Goal: Information Seeking & Learning: Learn about a topic

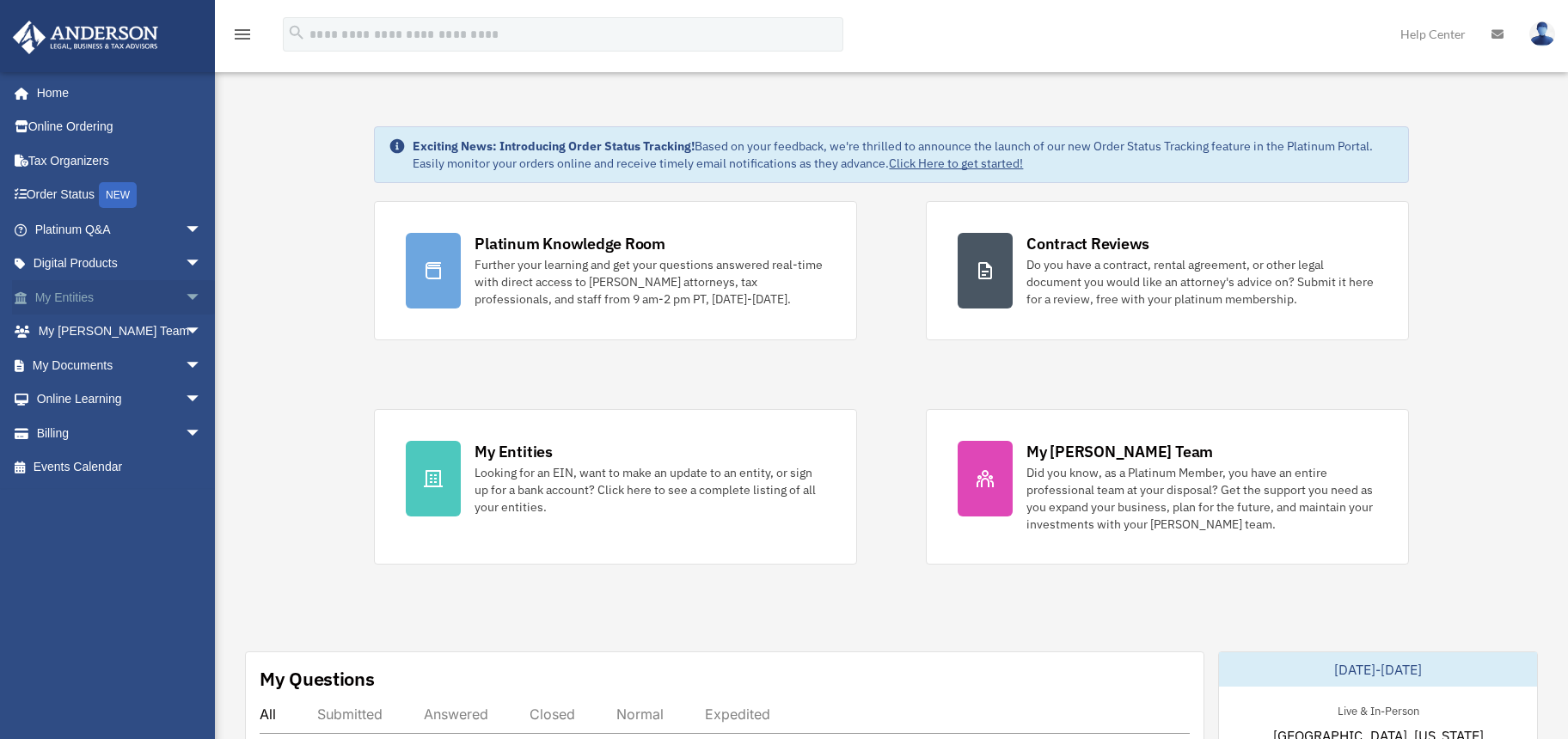
click at [92, 298] on link "My Entities arrow_drop_down" at bounding box center [120, 298] width 216 height 34
click at [185, 295] on span "arrow_drop_down" at bounding box center [202, 298] width 34 height 35
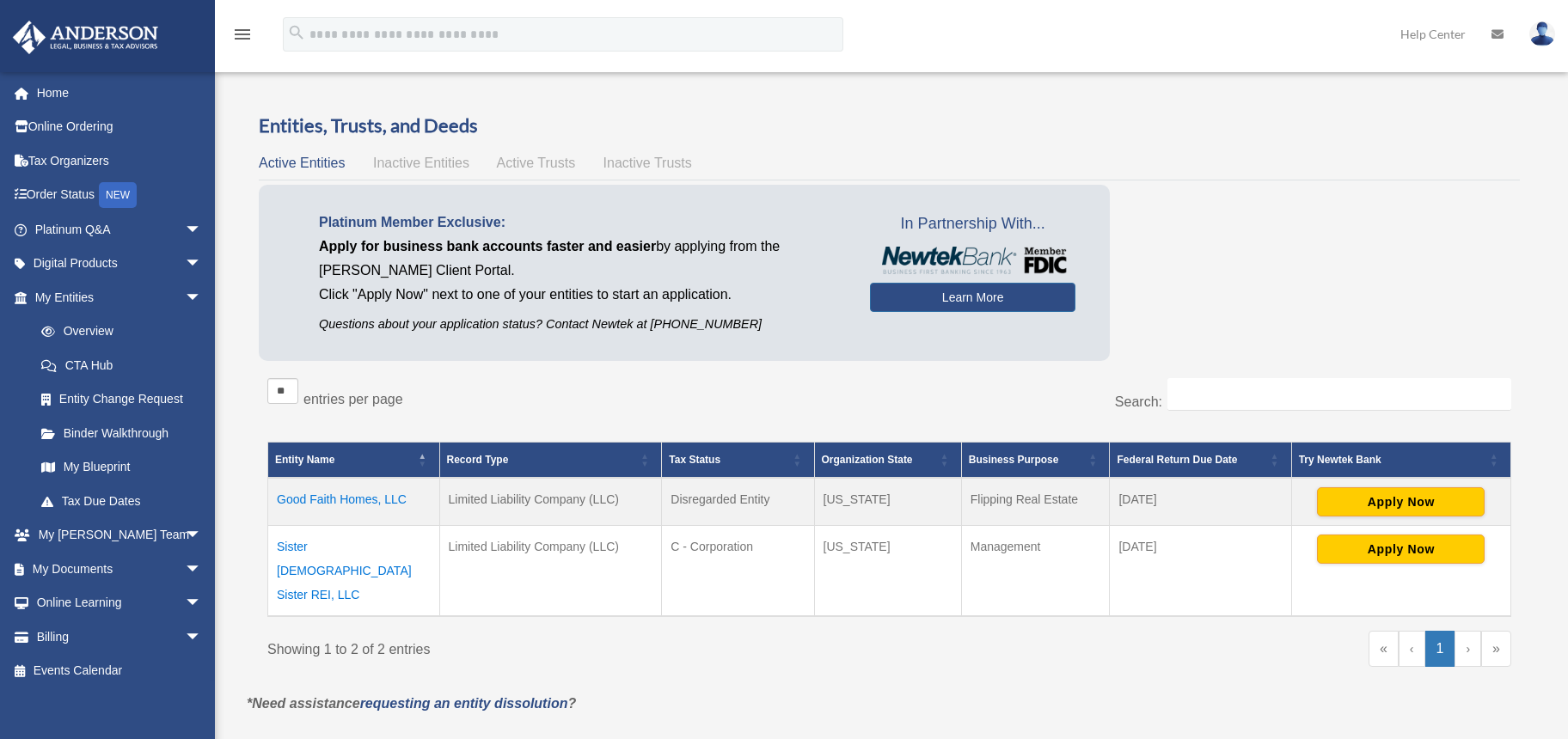
click at [370, 497] on td "Good Faith Homes, LLC" at bounding box center [354, 502] width 172 height 48
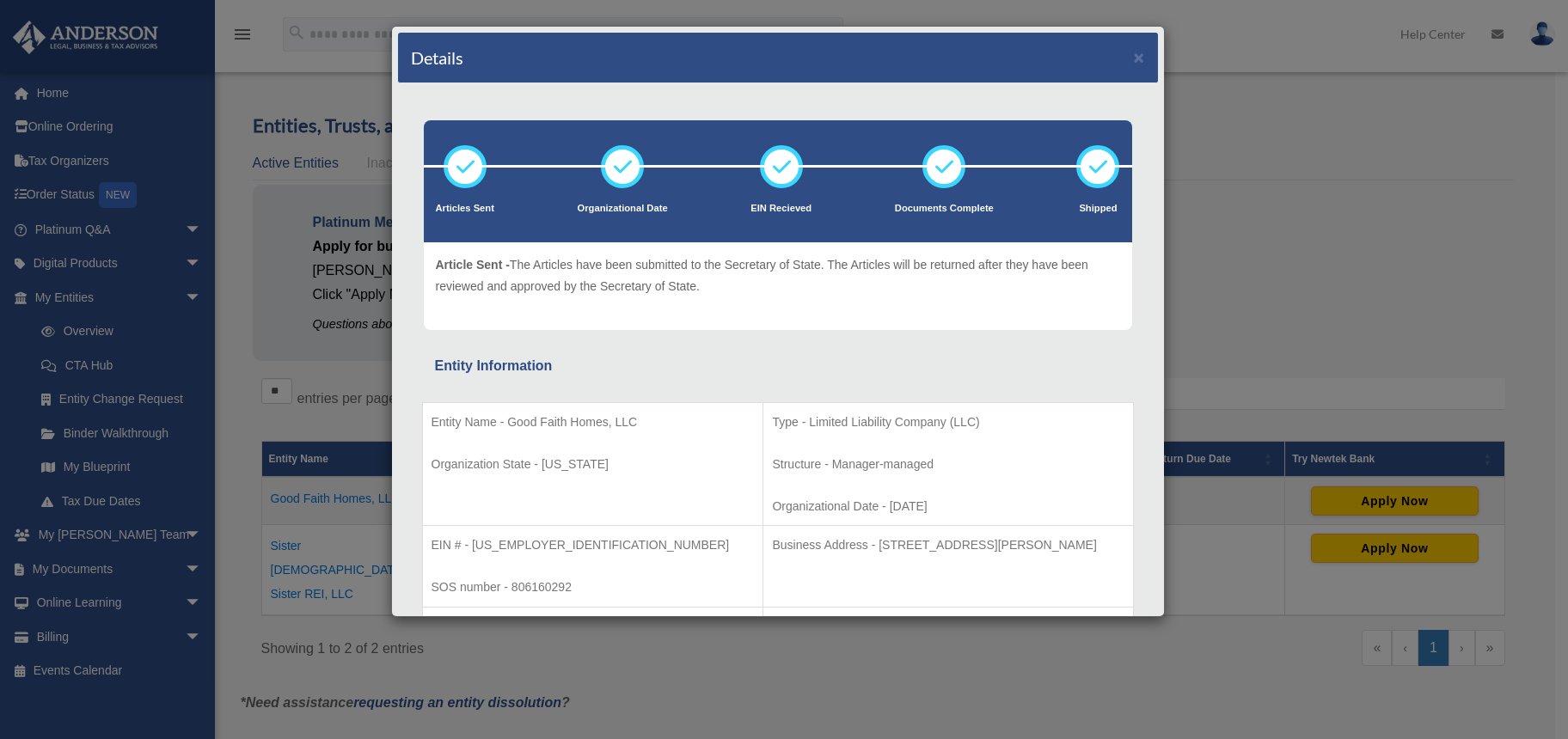
click at [1241, 252] on div "Details × Articles Sent Organizational Date" at bounding box center [784, 370] width 1568 height 739
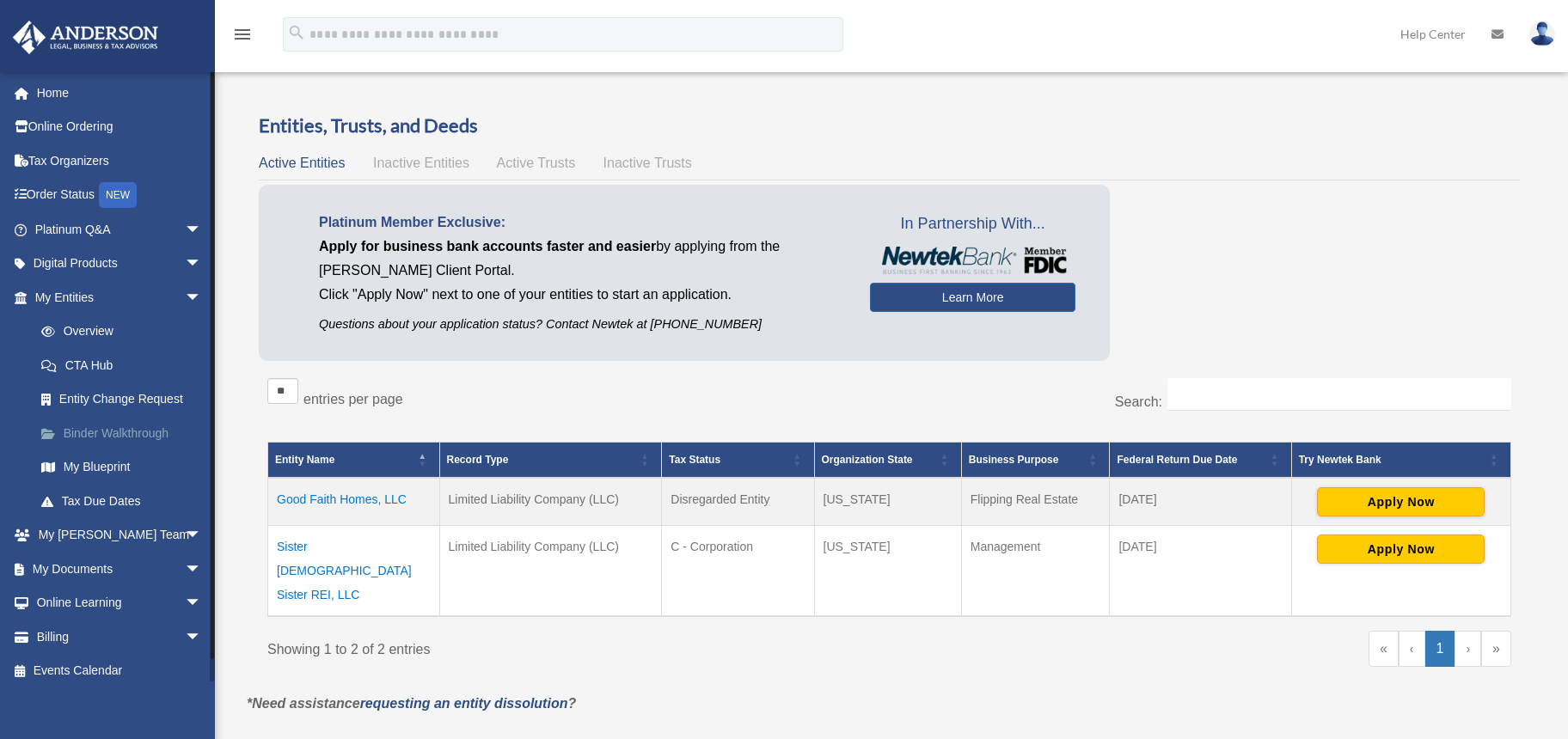
click at [102, 434] on link "Binder Walkthrough" at bounding box center [125, 433] width 203 height 34
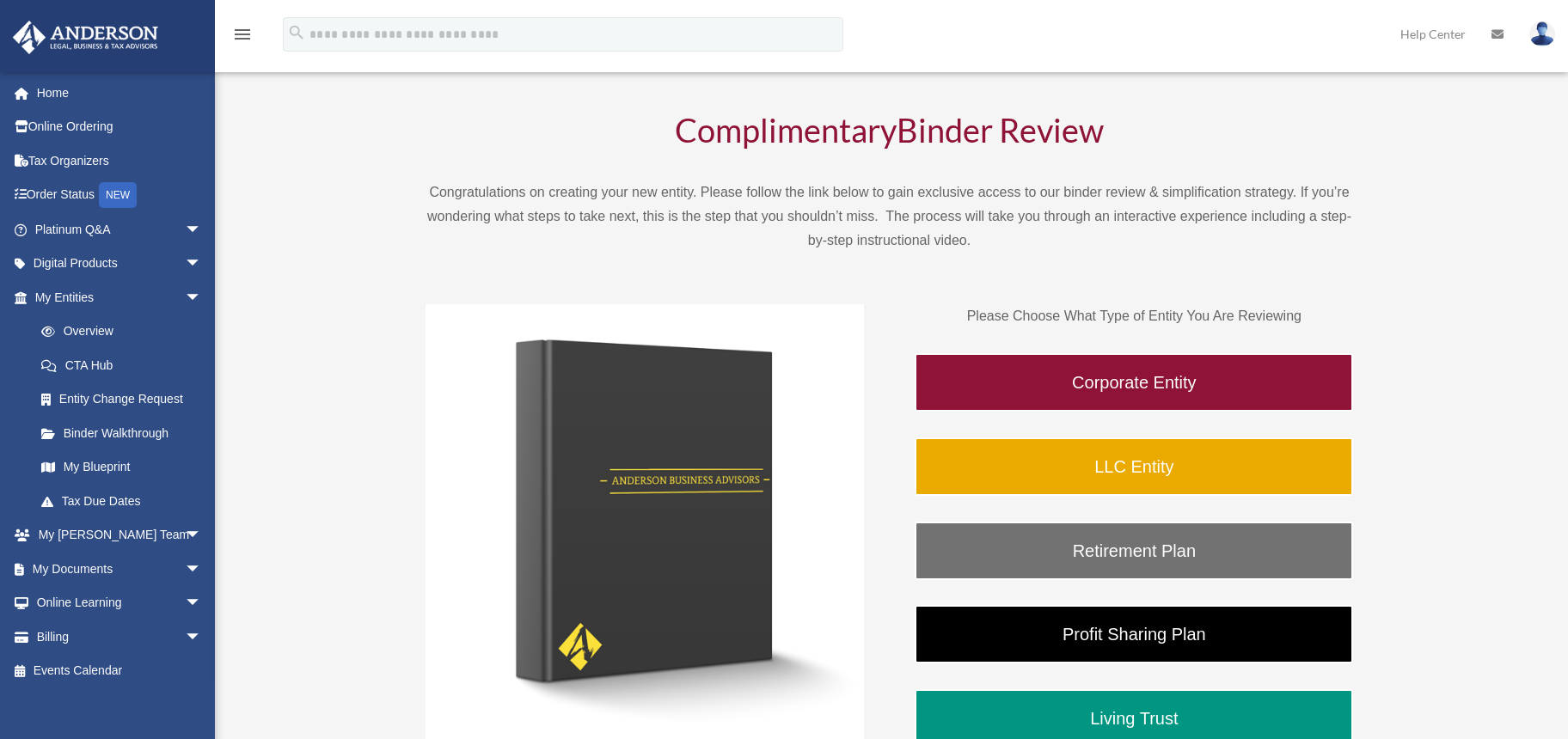
scroll to position [88, 0]
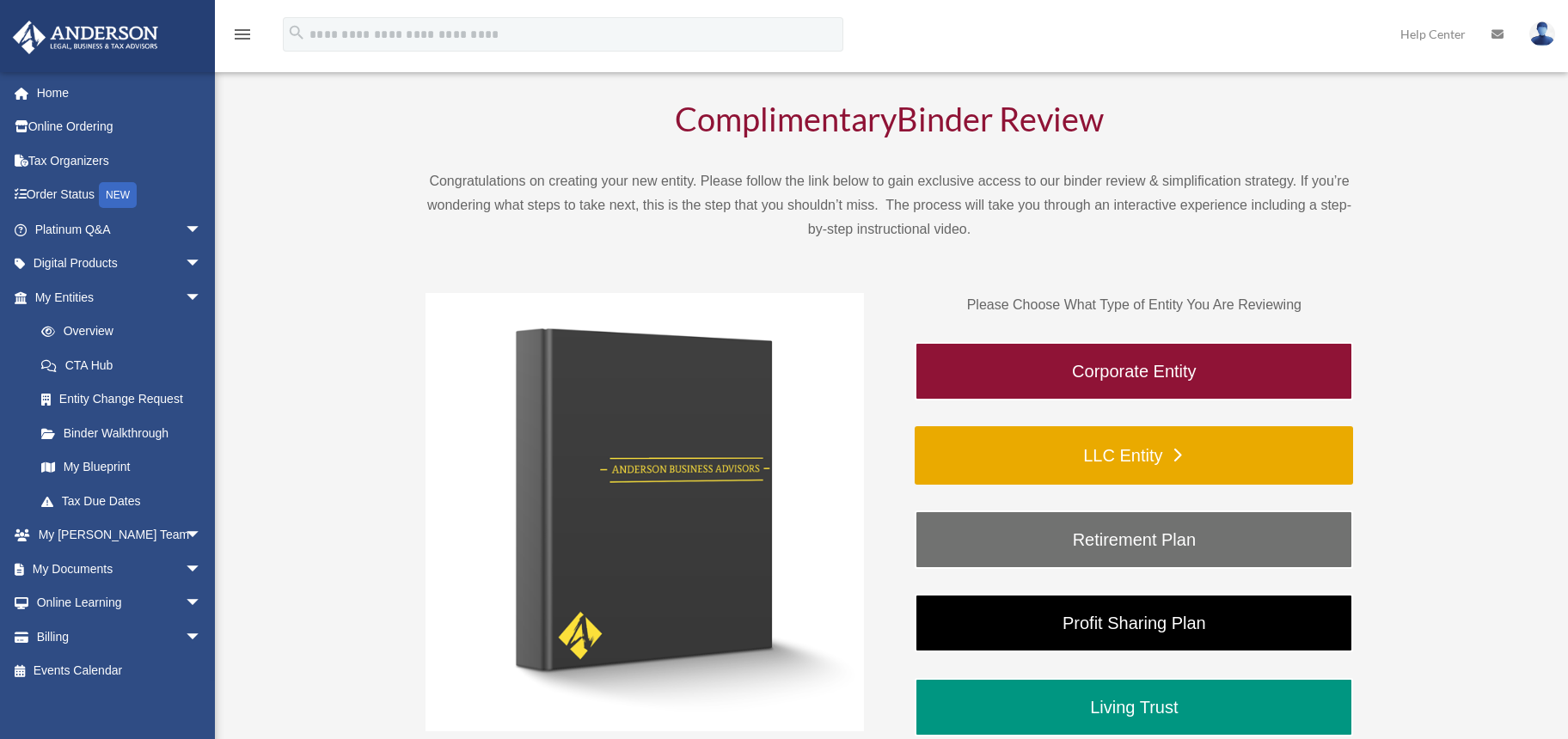
click at [1151, 456] on link "LLC Entity" at bounding box center [1134, 455] width 438 height 58
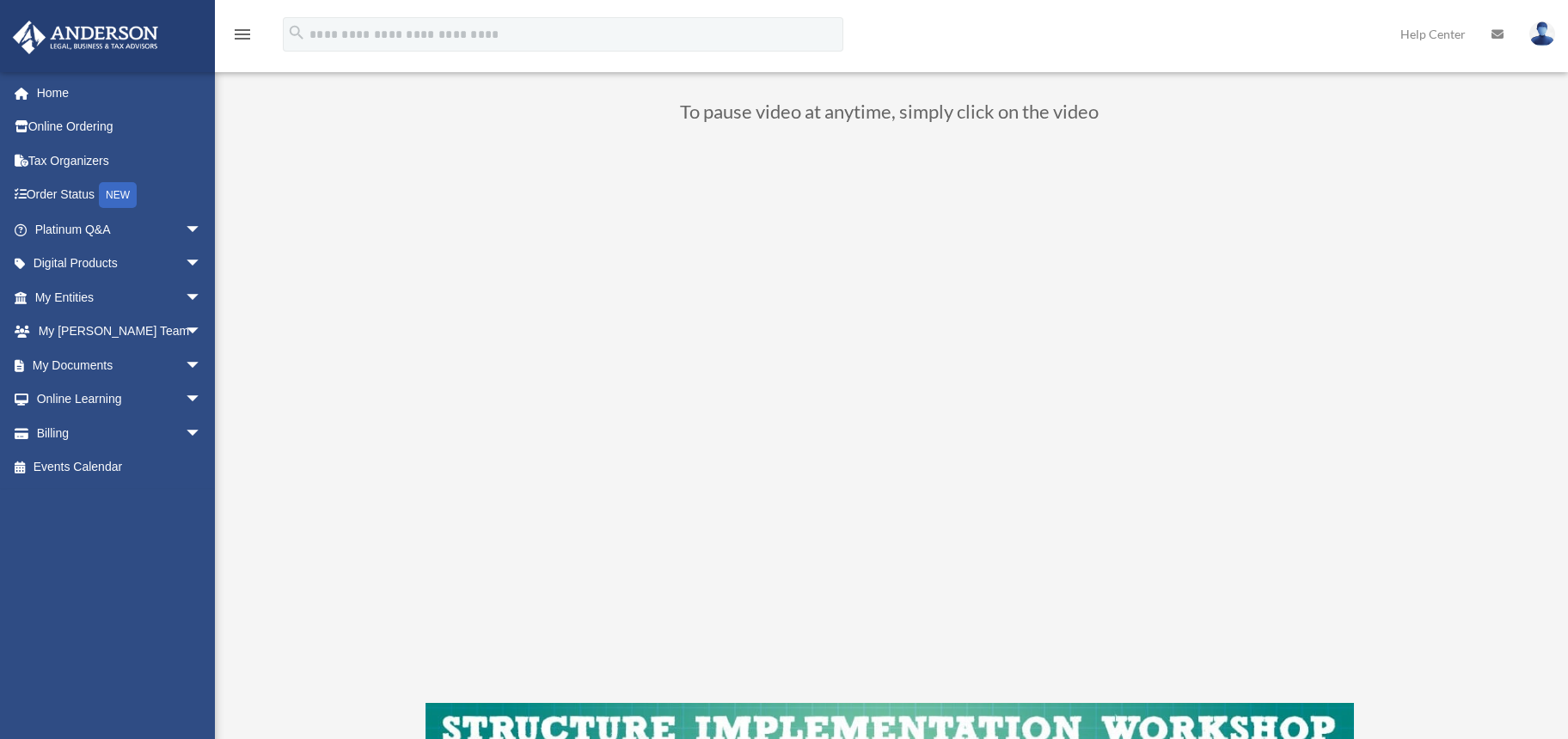
scroll to position [159, 0]
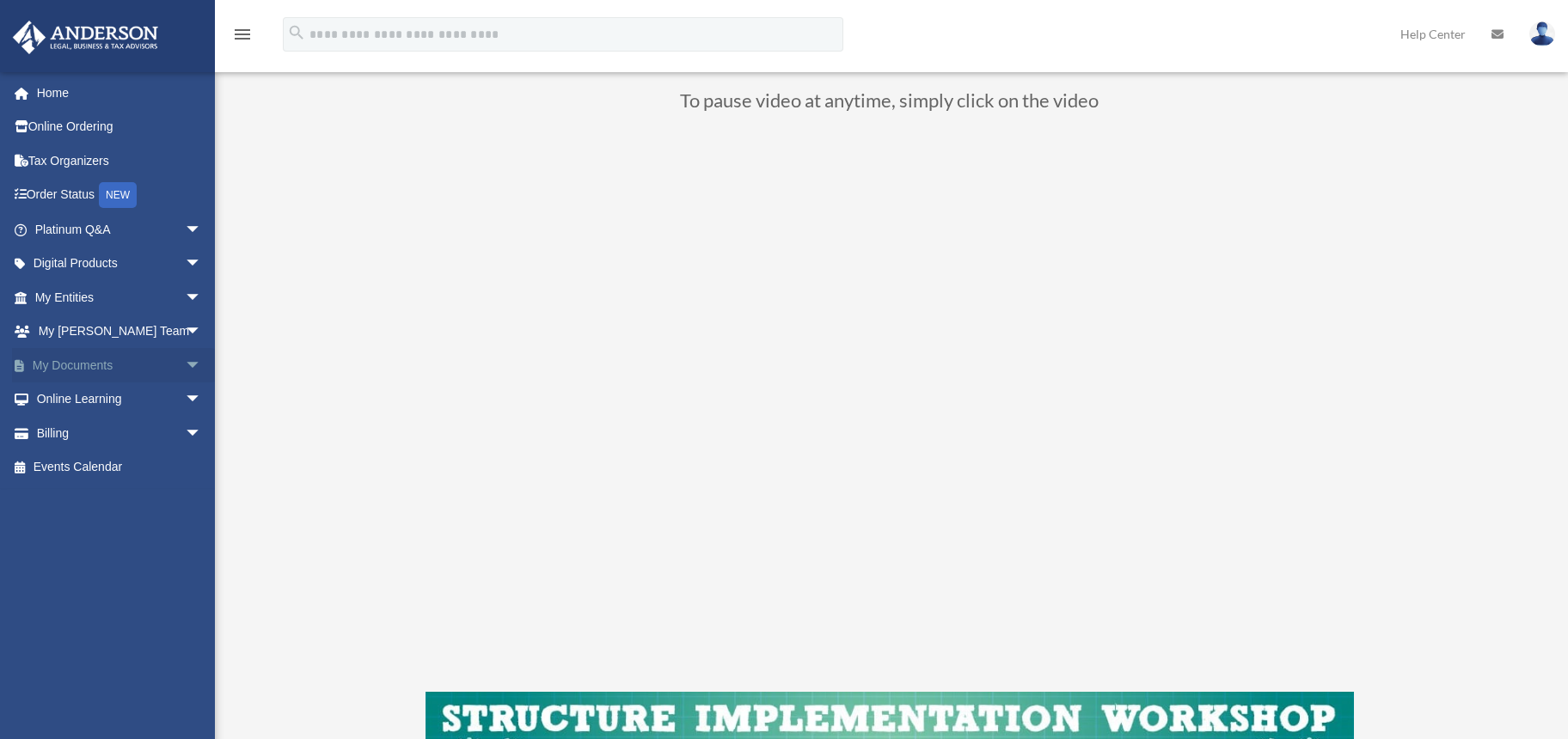
click at [91, 363] on link "My Documents arrow_drop_down" at bounding box center [120, 366] width 216 height 34
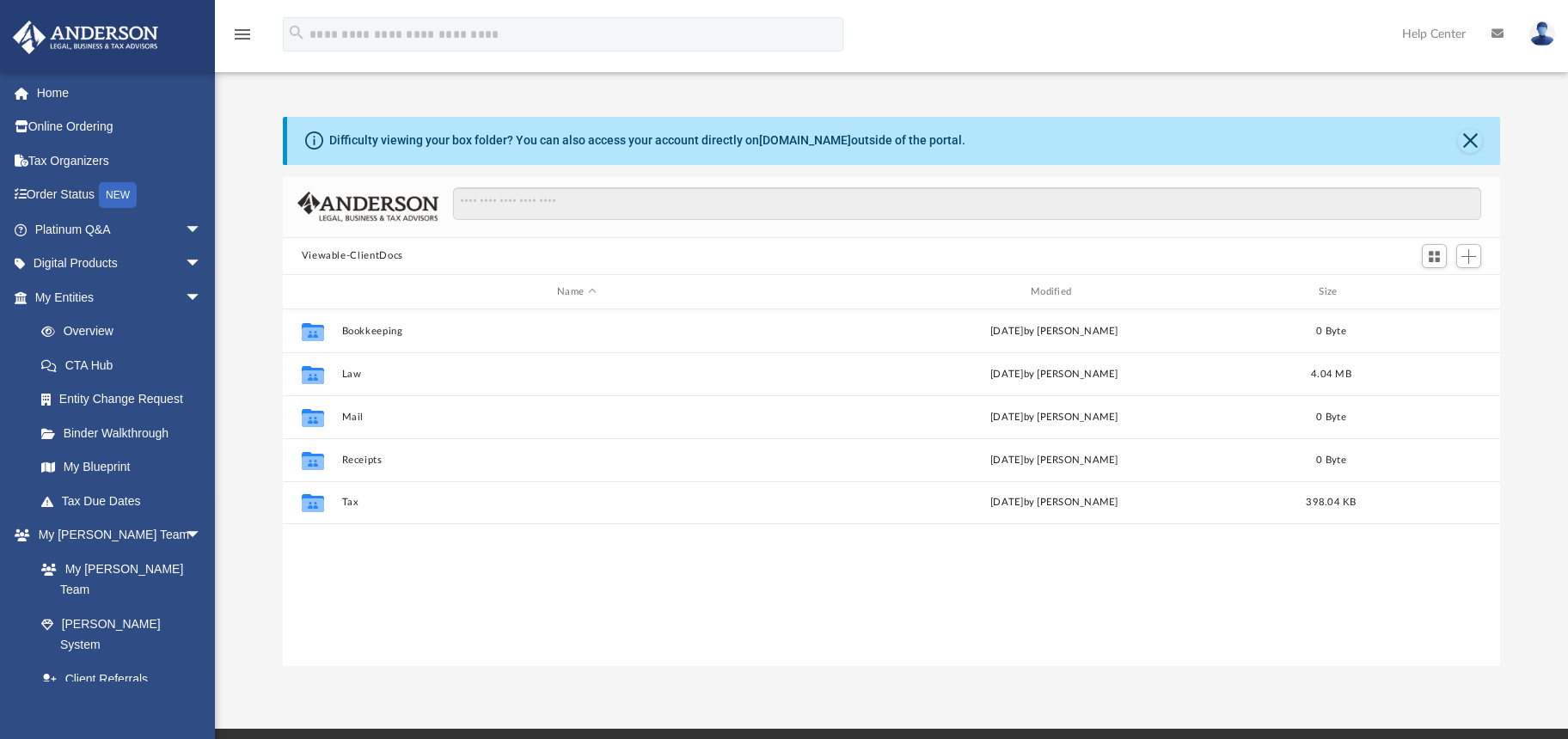
scroll to position [378, 1204]
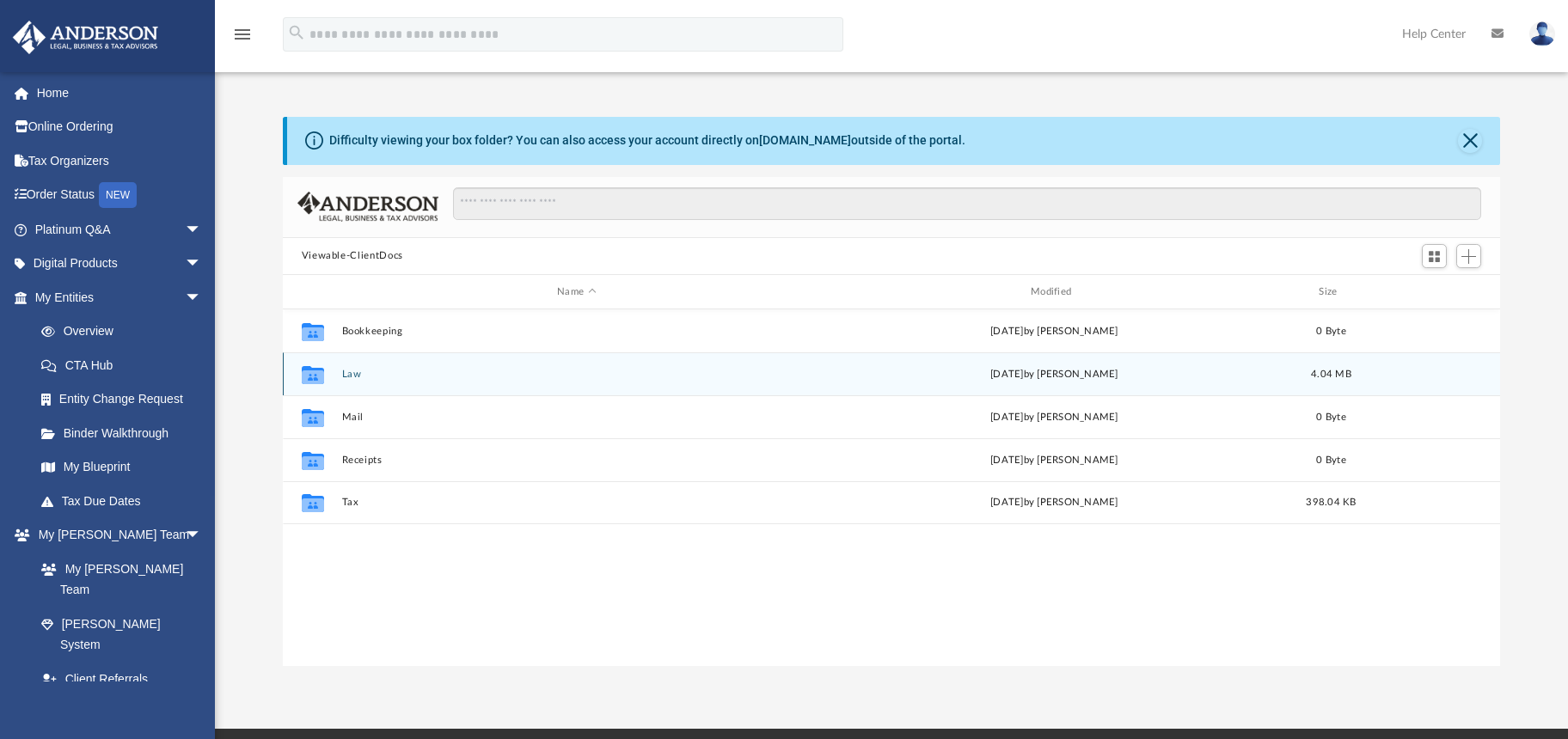
click at [569, 384] on div "Collaborated Folder Law today by Marielle Palivino 4.04 MB" at bounding box center [892, 373] width 1218 height 43
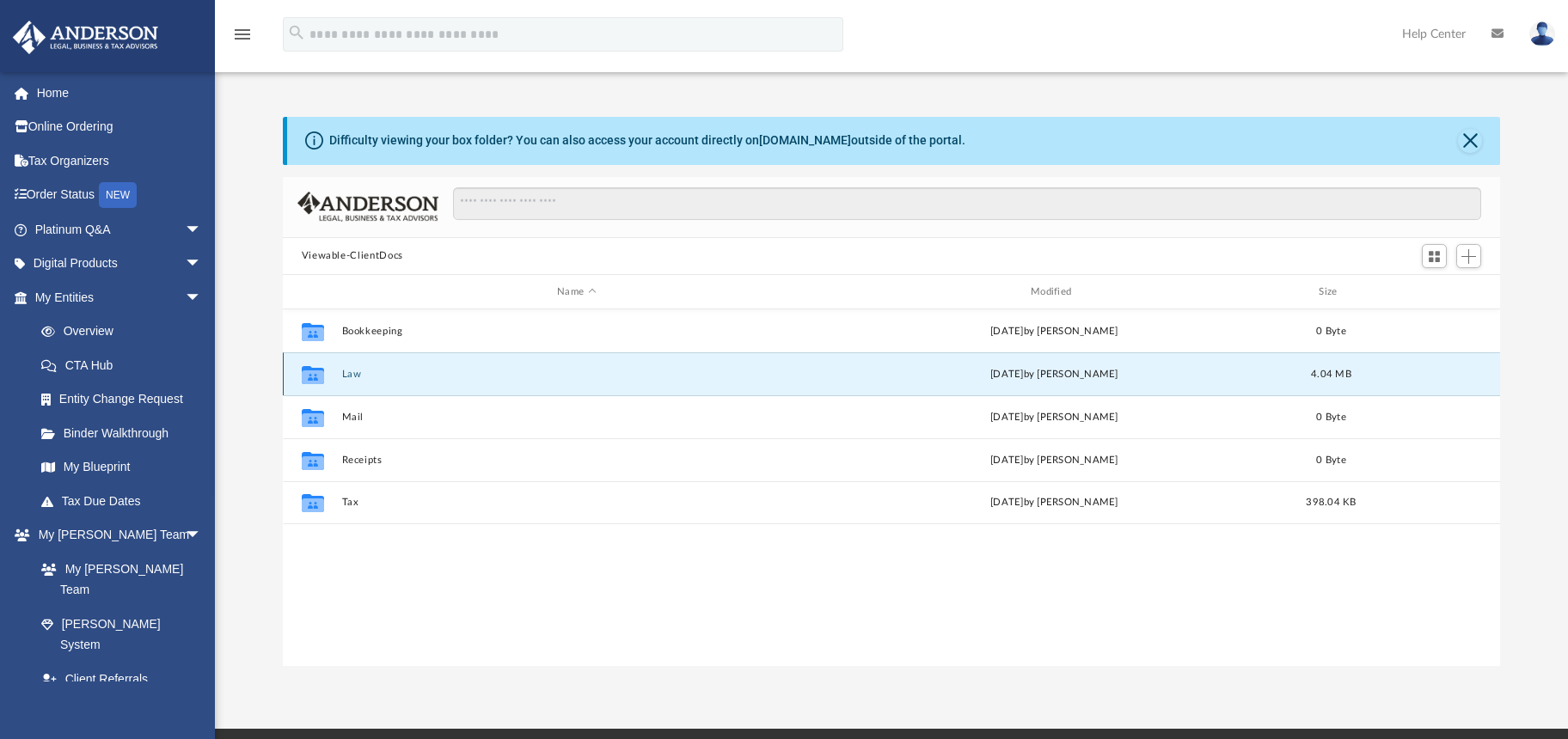
click at [356, 375] on button "Law" at bounding box center [576, 374] width 471 height 11
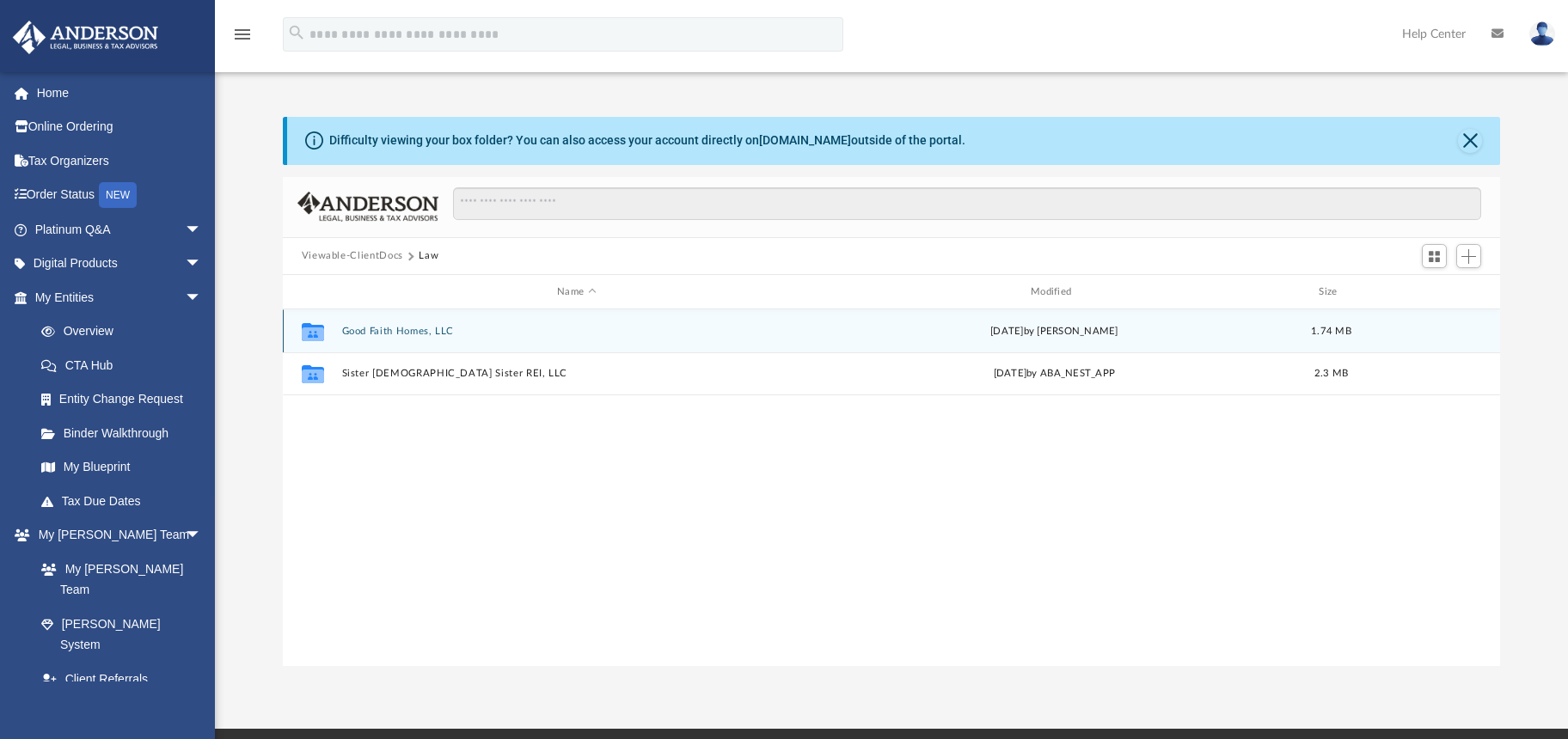
click at [419, 329] on button "Good Faith Homes, LLC" at bounding box center [576, 331] width 471 height 11
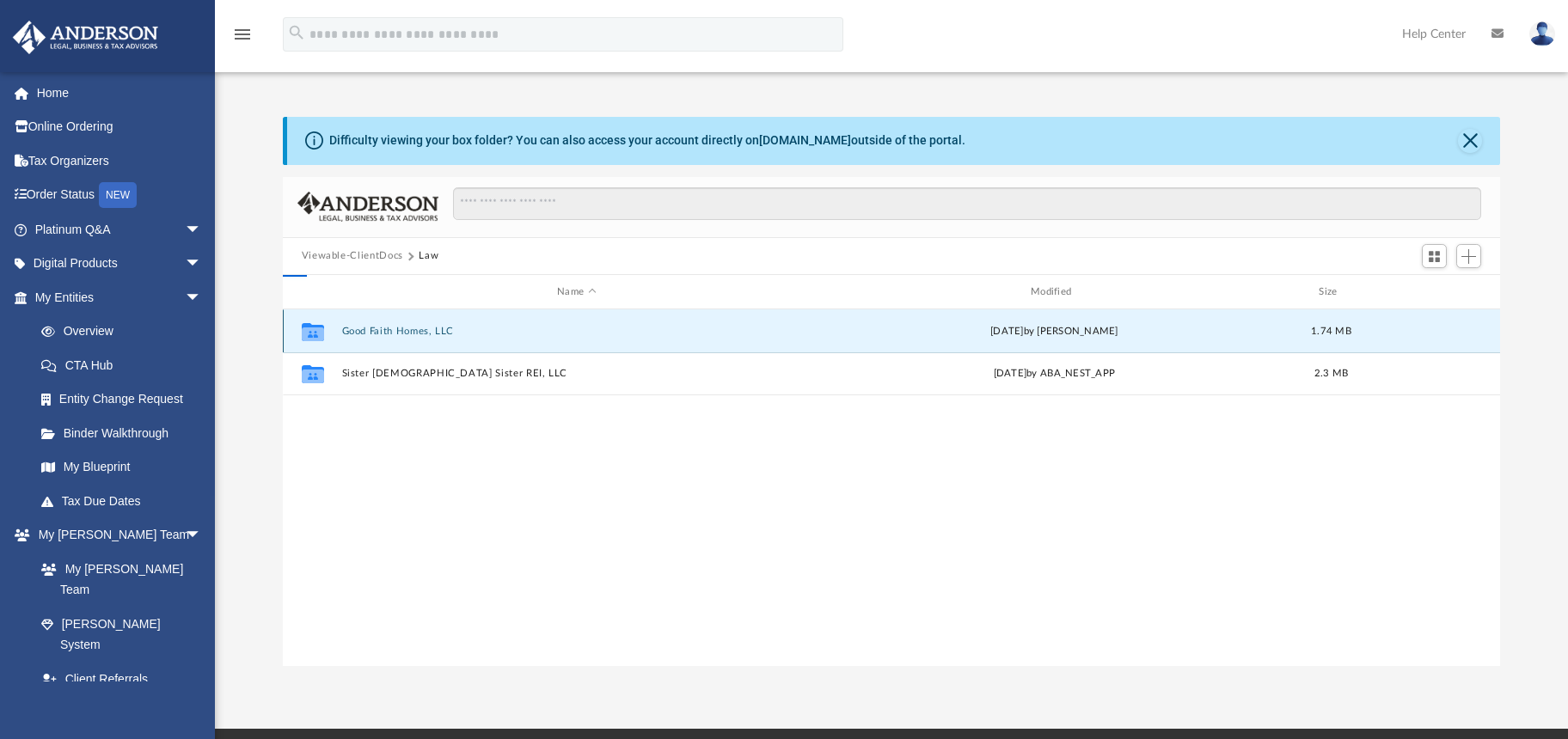
click at [419, 329] on button "Good Faith Homes, LLC" at bounding box center [576, 331] width 471 height 11
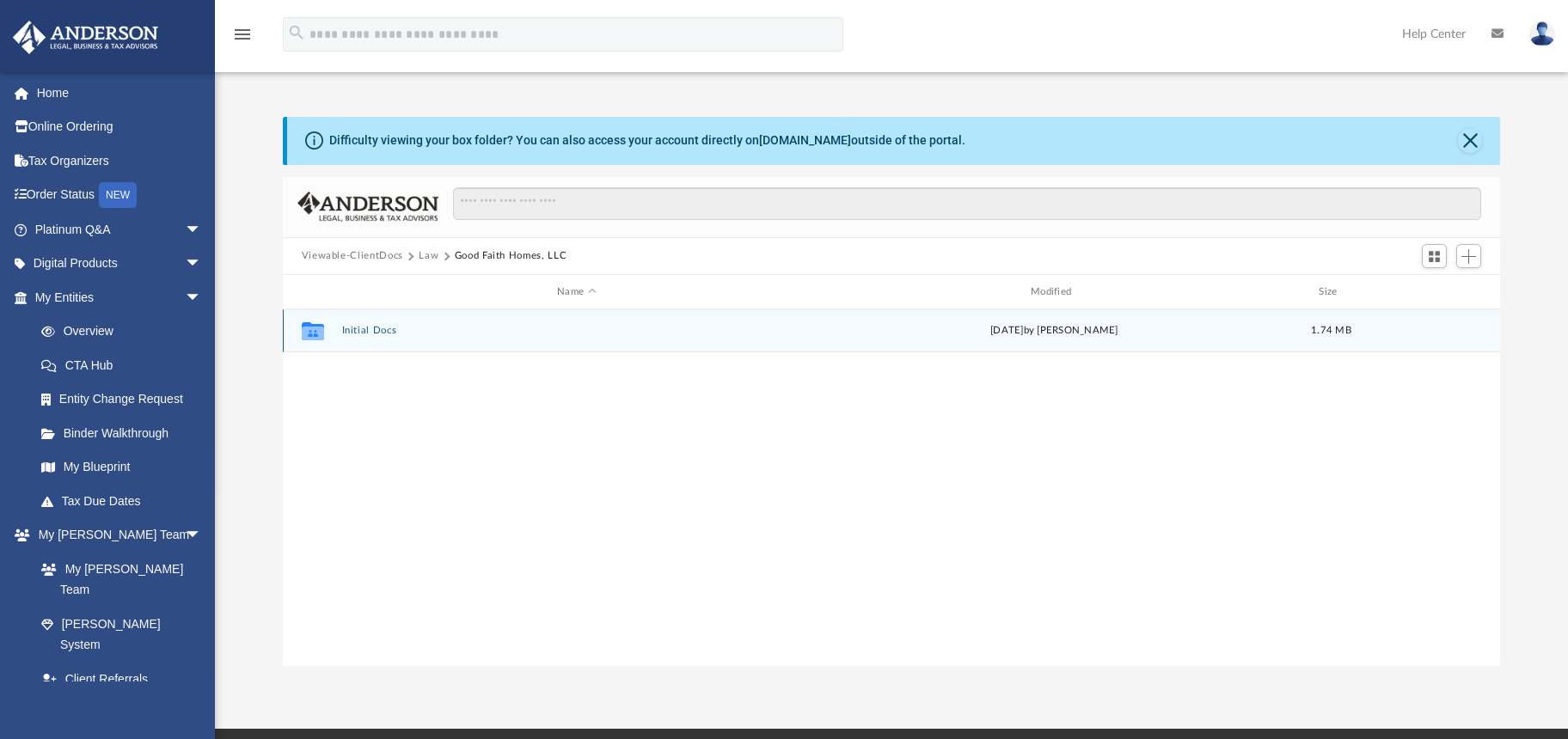
click at [365, 332] on button "Initial Docs" at bounding box center [576, 331] width 471 height 11
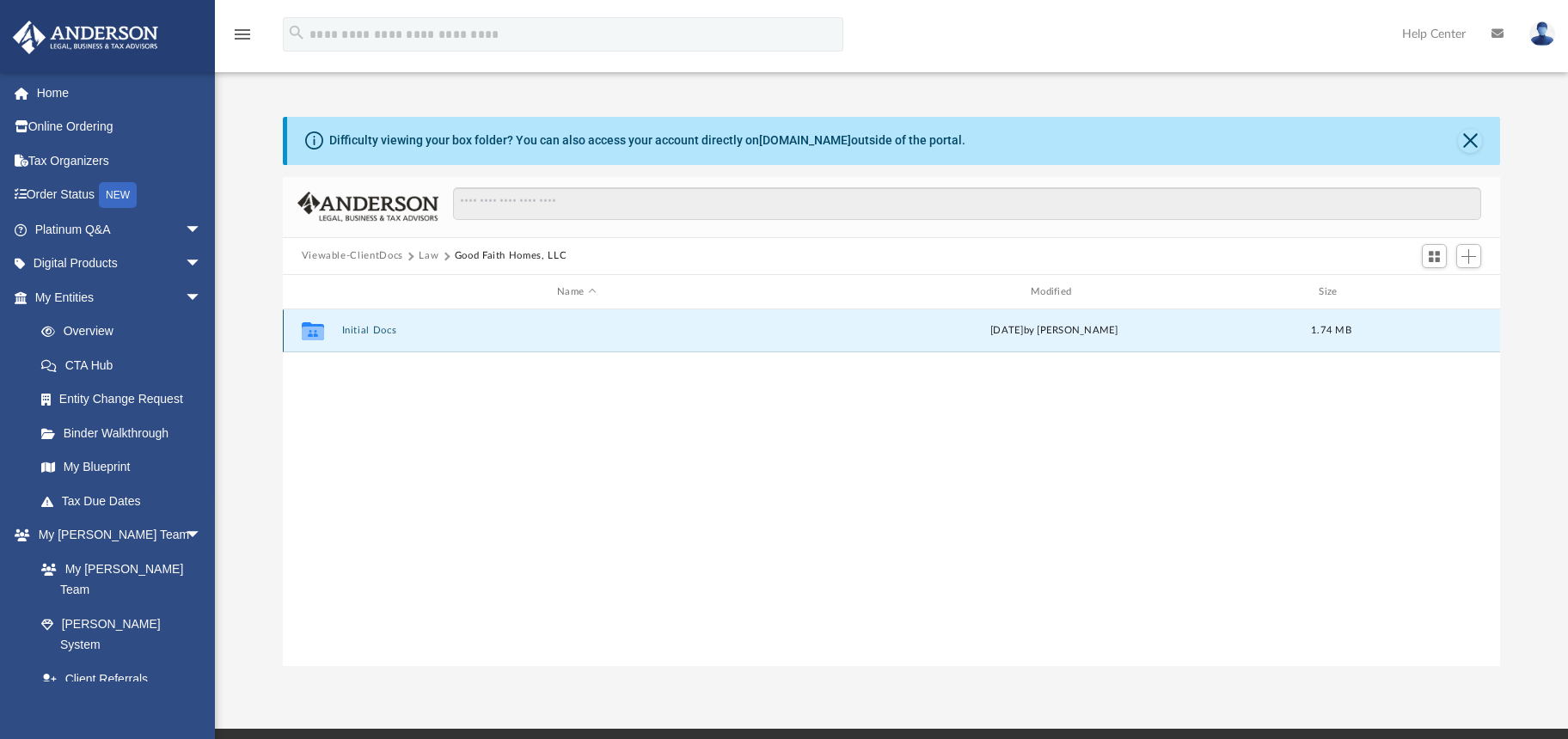
click at [365, 332] on button "Initial Docs" at bounding box center [576, 331] width 471 height 11
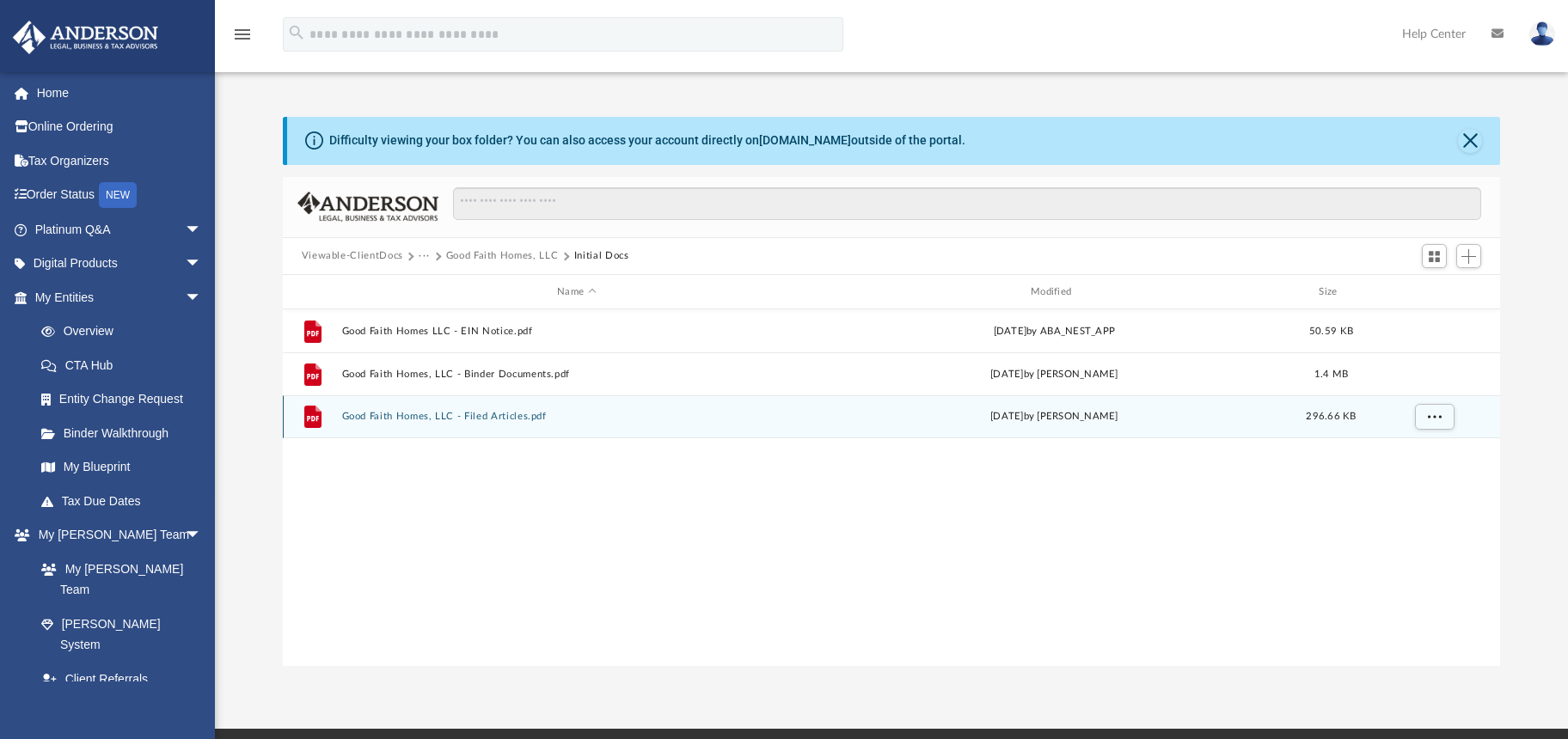
click at [497, 417] on button "Good Faith Homes, LLC - Filed Articles.pdf" at bounding box center [576, 417] width 471 height 11
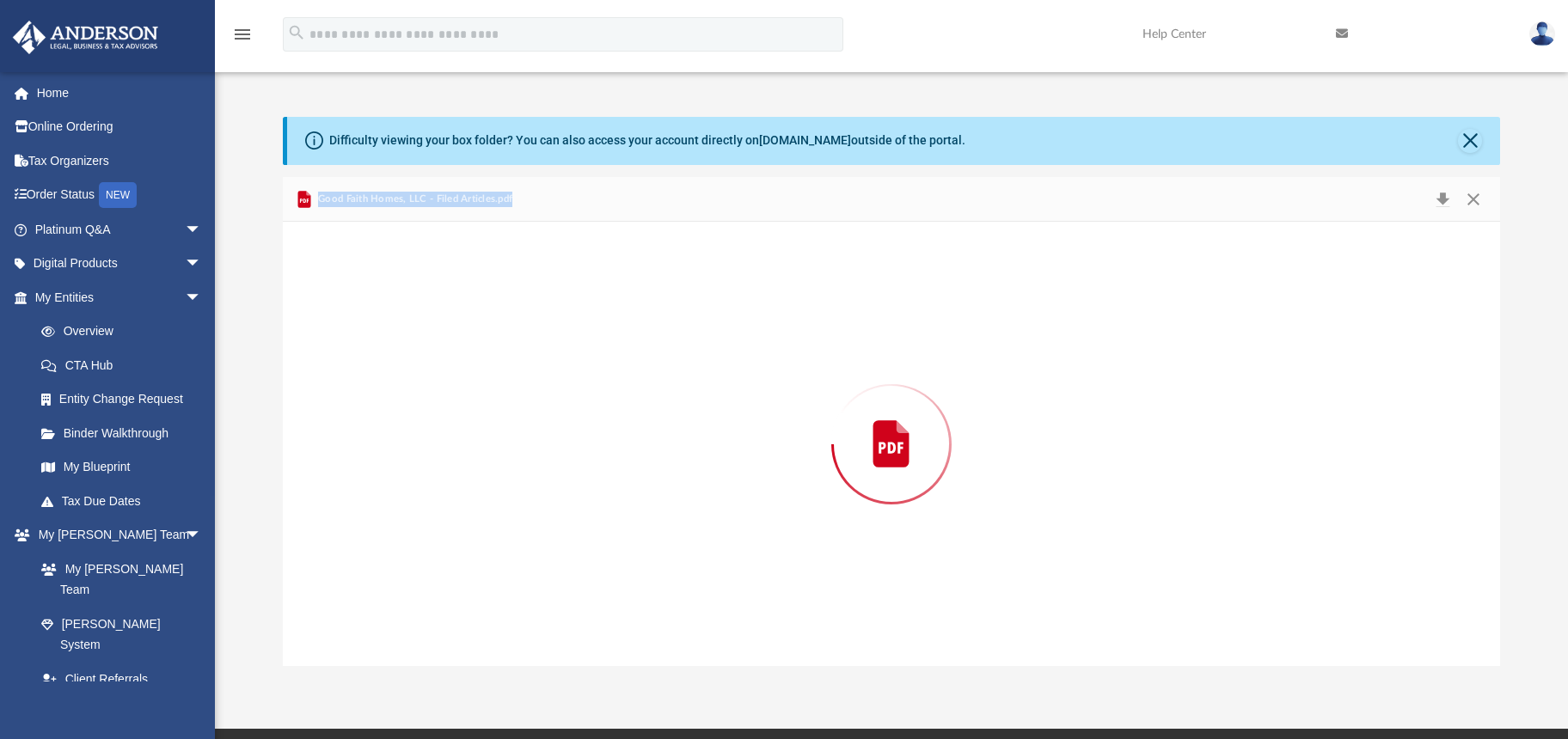
click at [497, 417] on div "Preview" at bounding box center [892, 443] width 1218 height 444
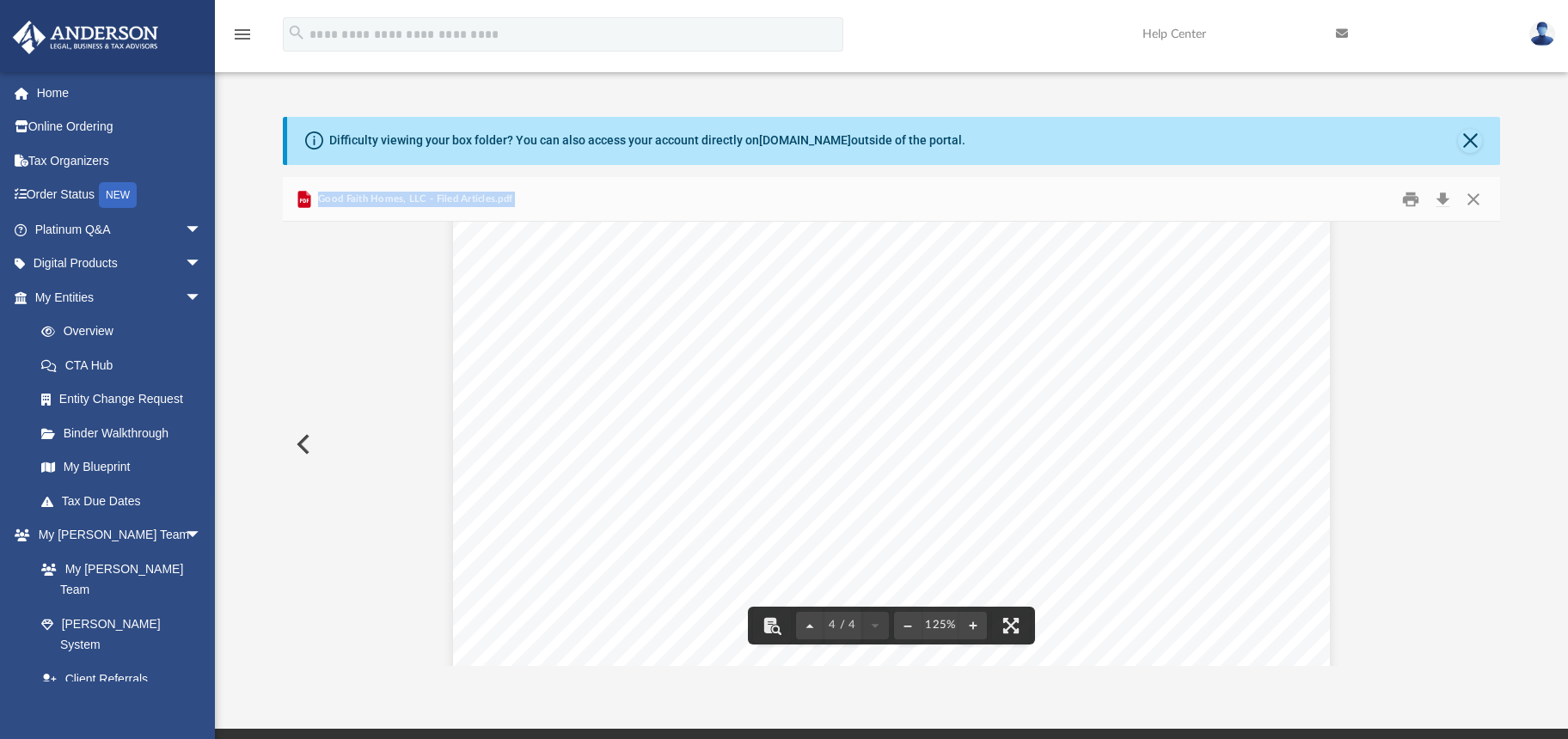
scroll to position [4198, 0]
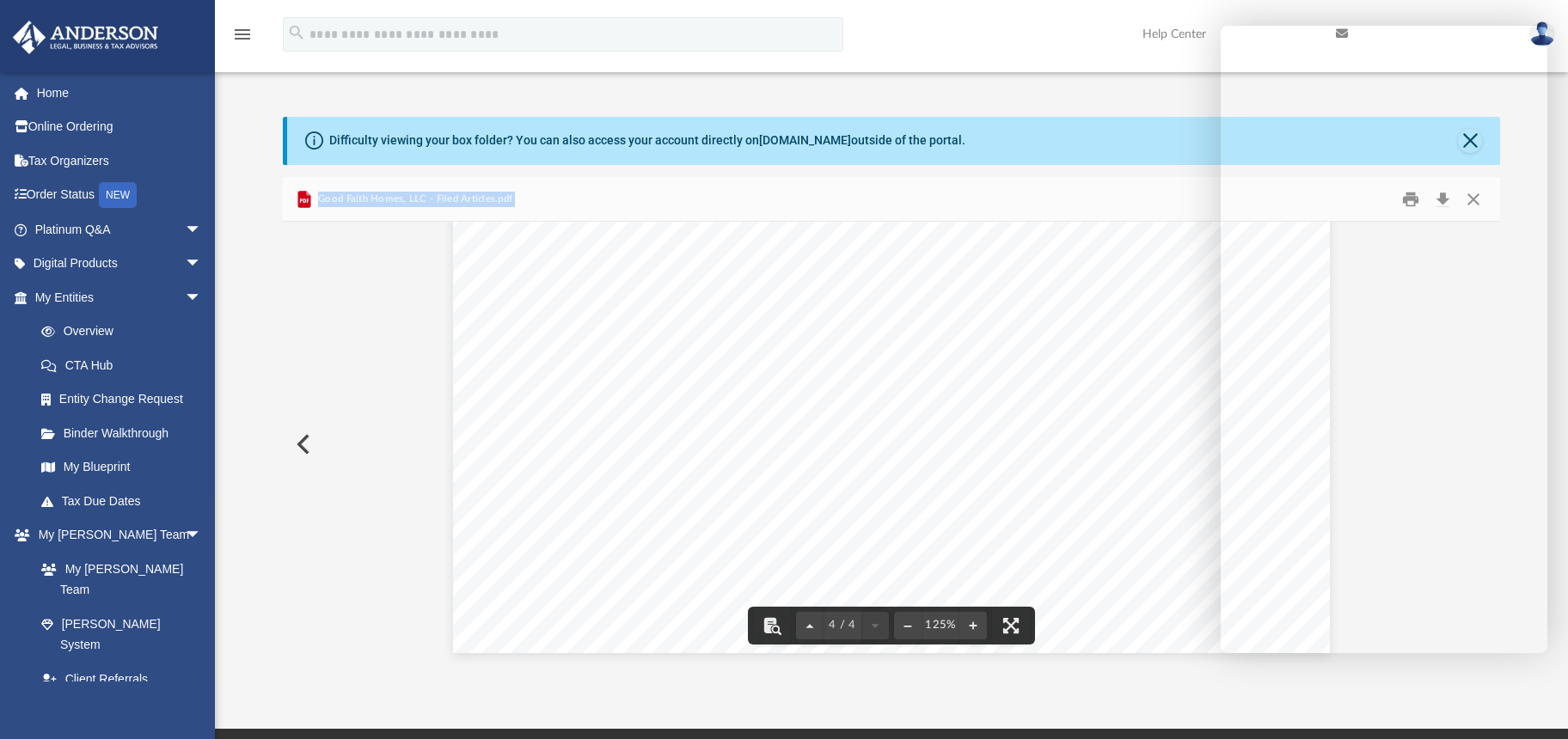
click at [306, 443] on button "Preview" at bounding box center [302, 444] width 38 height 48
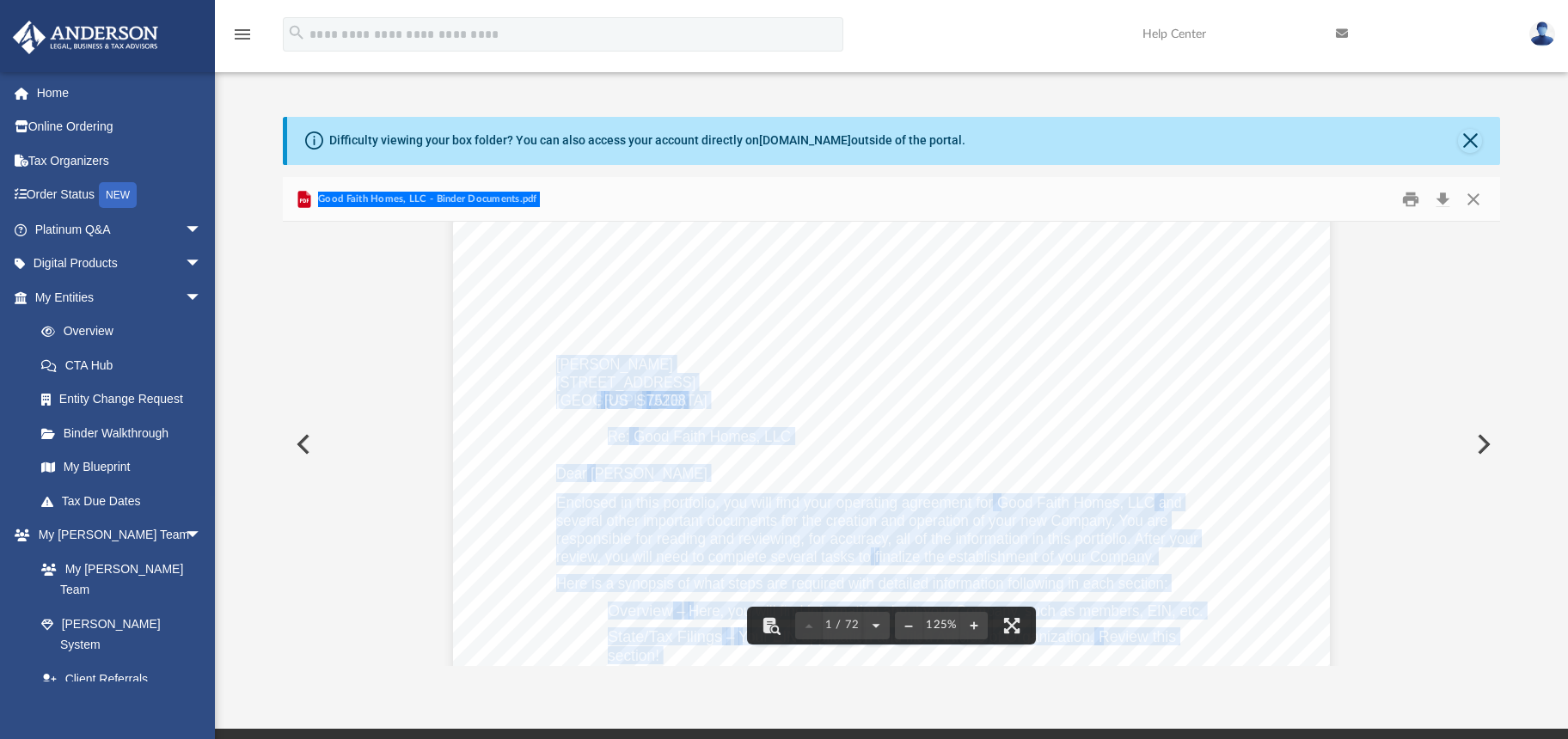
scroll to position [0, 0]
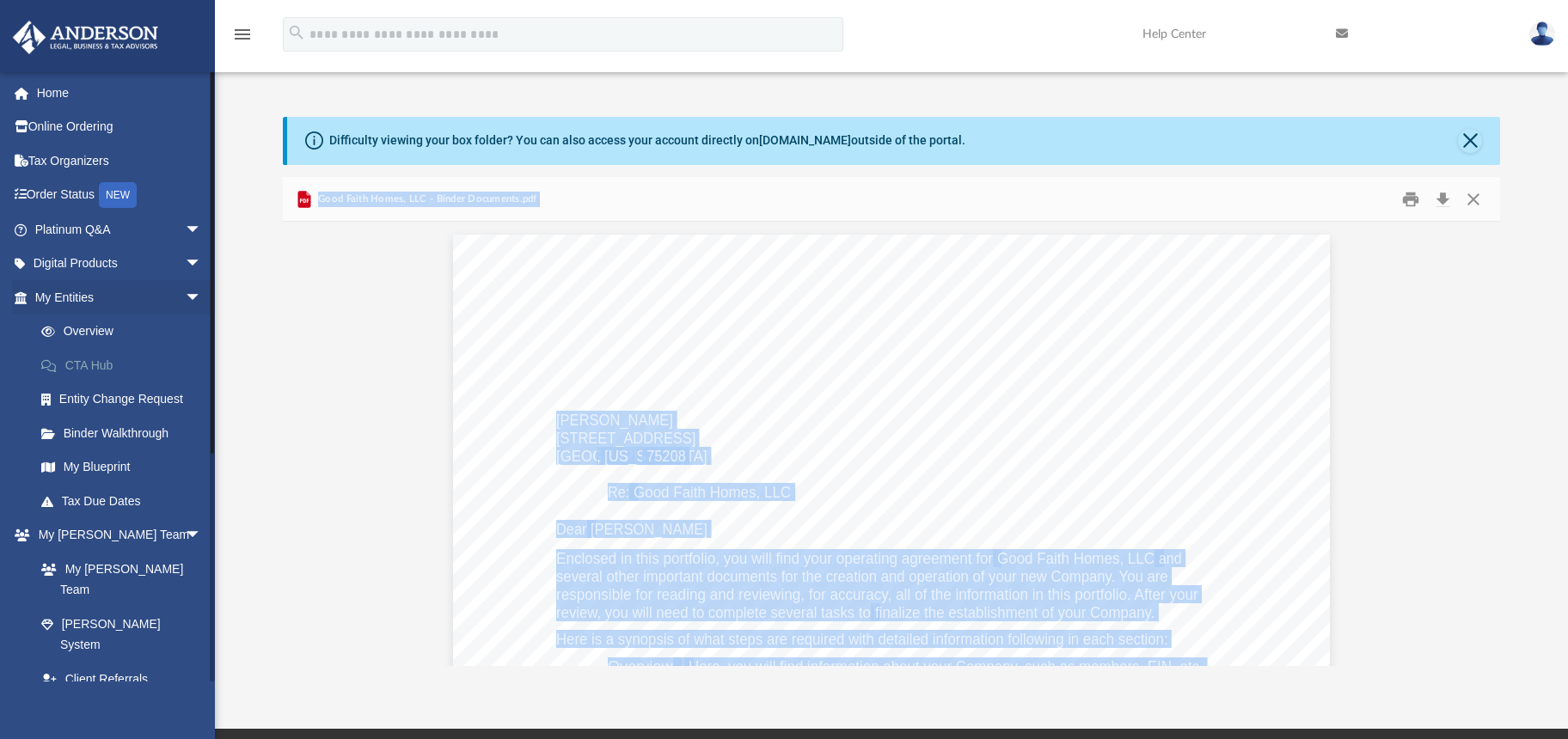
click at [88, 363] on link "CTA Hub" at bounding box center [125, 366] width 203 height 34
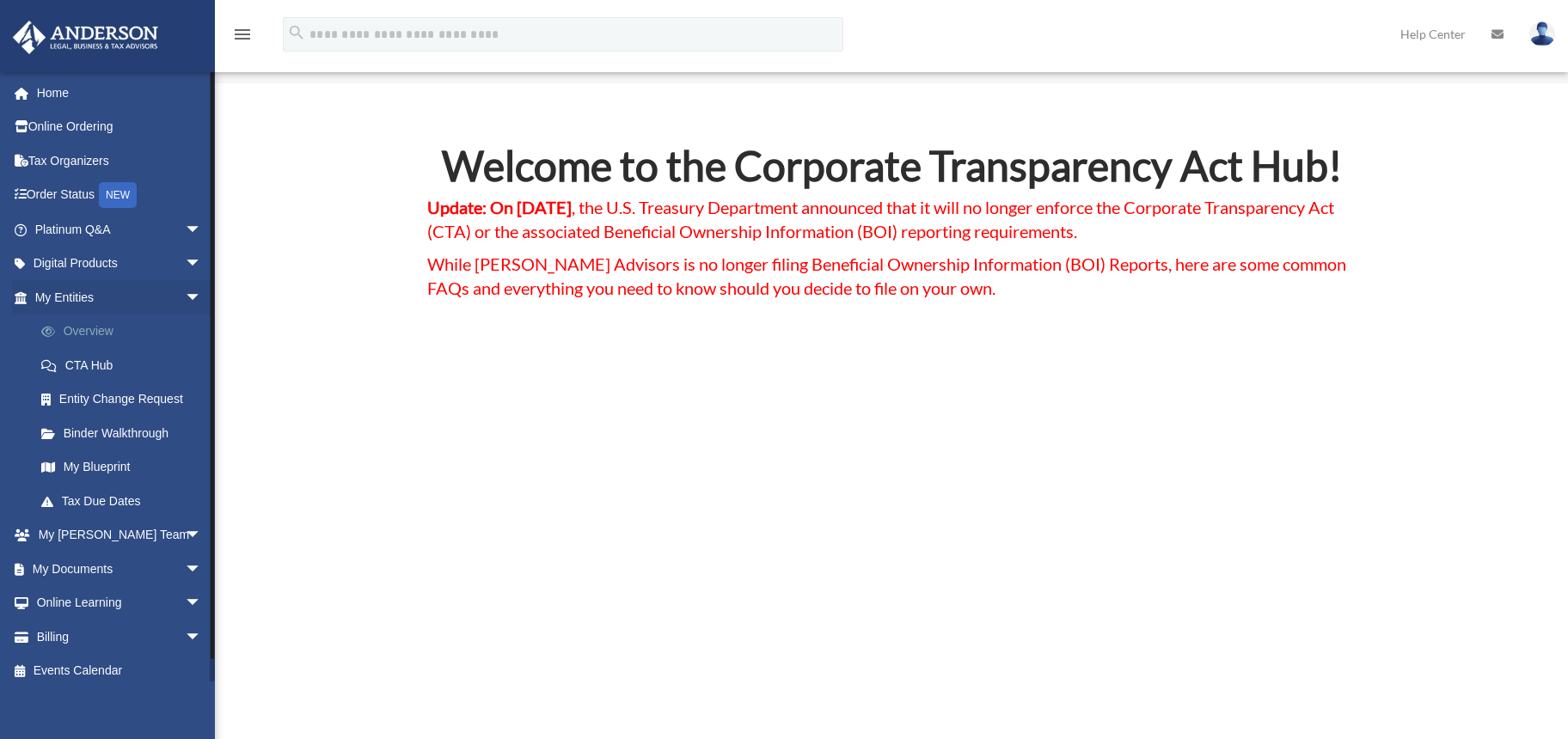
click at [81, 327] on link "Overview" at bounding box center [125, 332] width 203 height 34
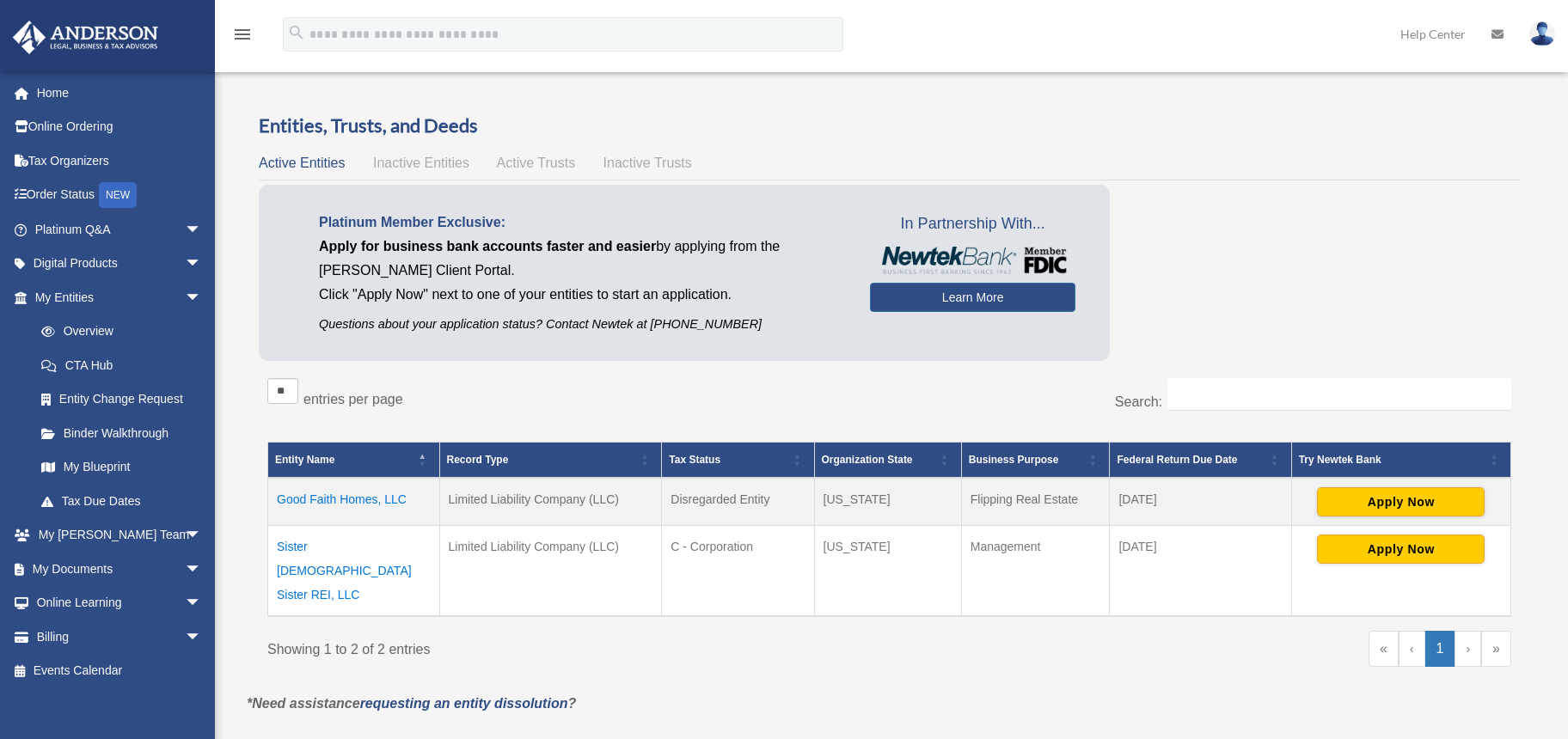
click at [355, 496] on td "Good Faith Homes, LLC" at bounding box center [354, 502] width 172 height 48
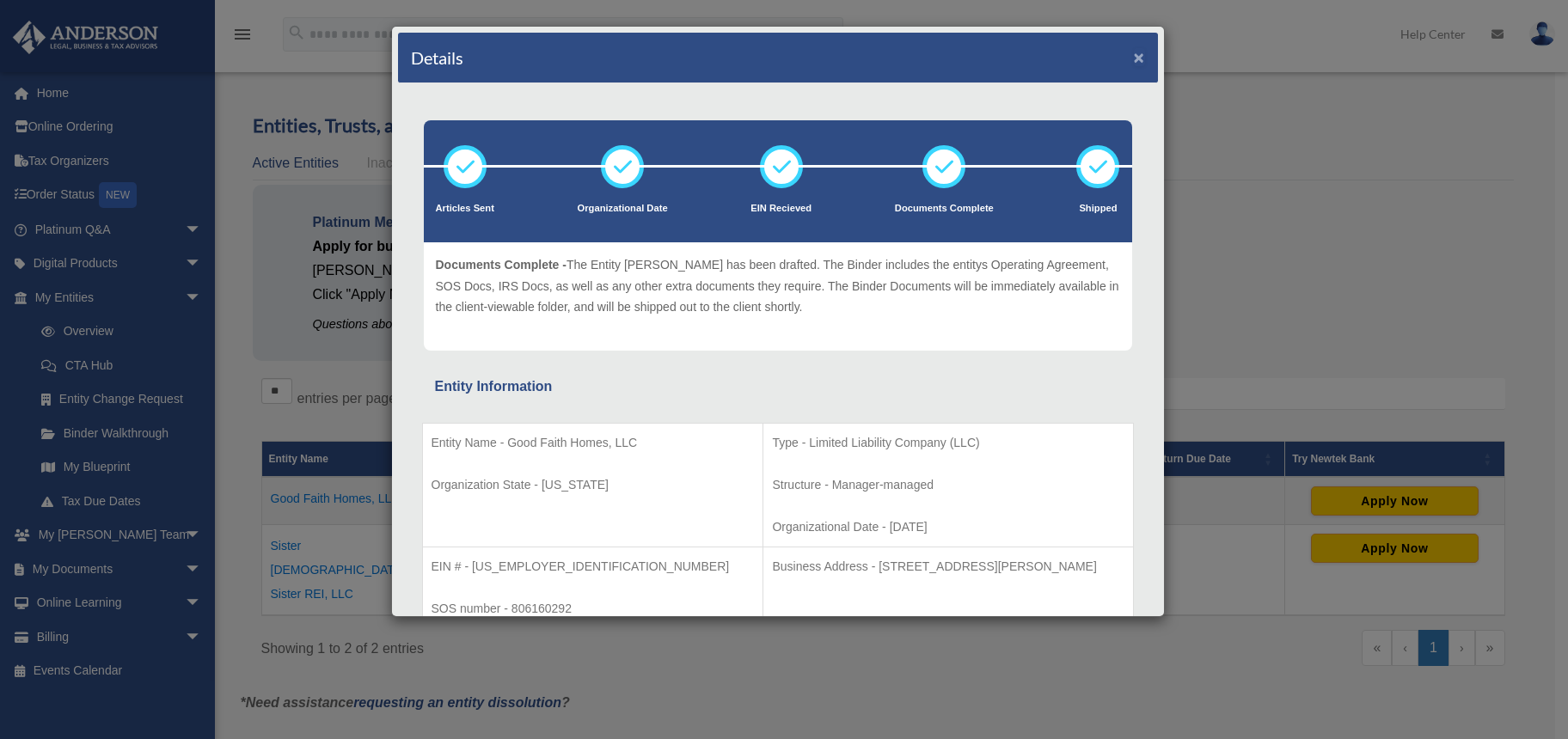
click at [1134, 57] on button "×" at bounding box center [1140, 56] width 11 height 18
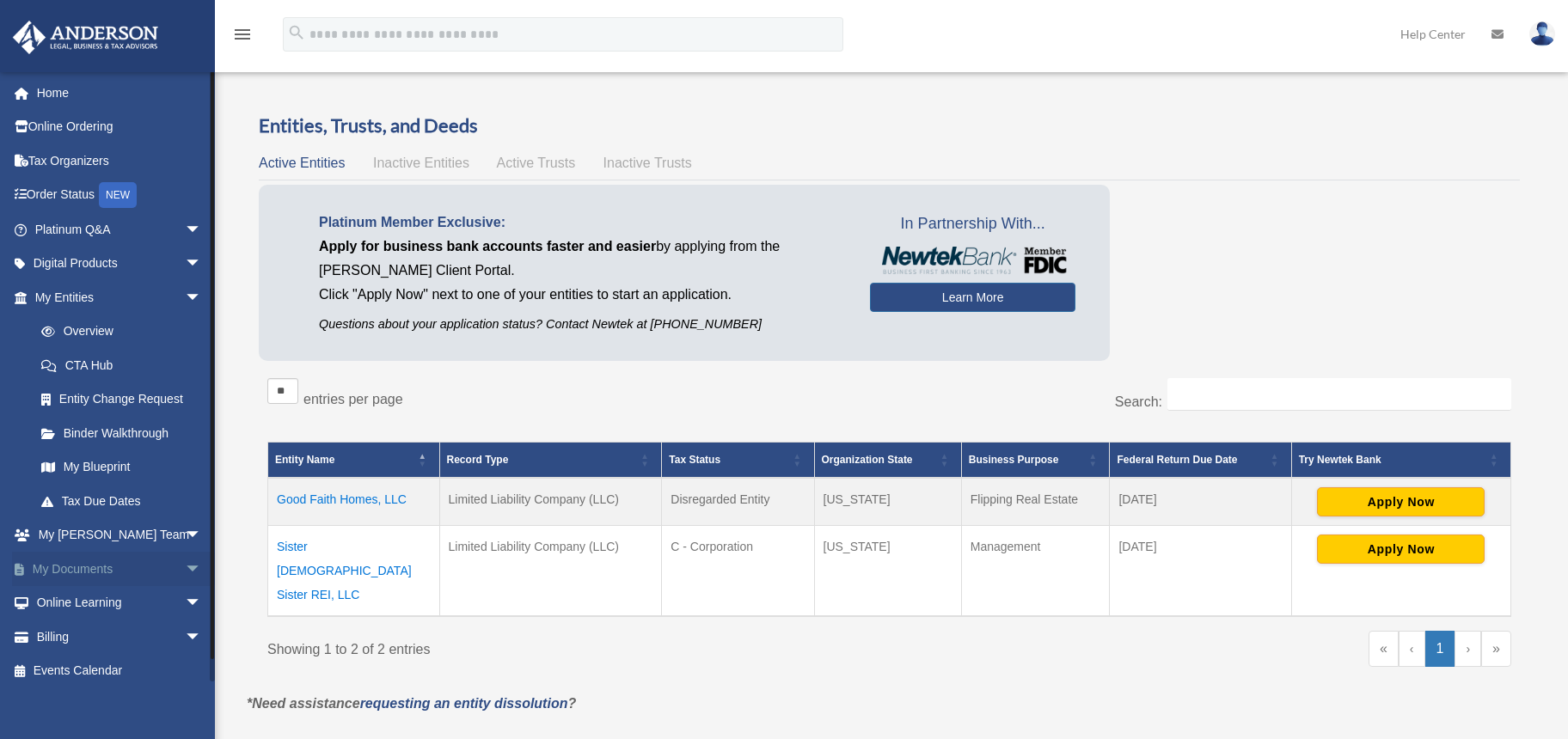
click at [185, 566] on span "arrow_drop_down" at bounding box center [202, 569] width 34 height 35
click at [70, 601] on link "Box" at bounding box center [125, 603] width 203 height 34
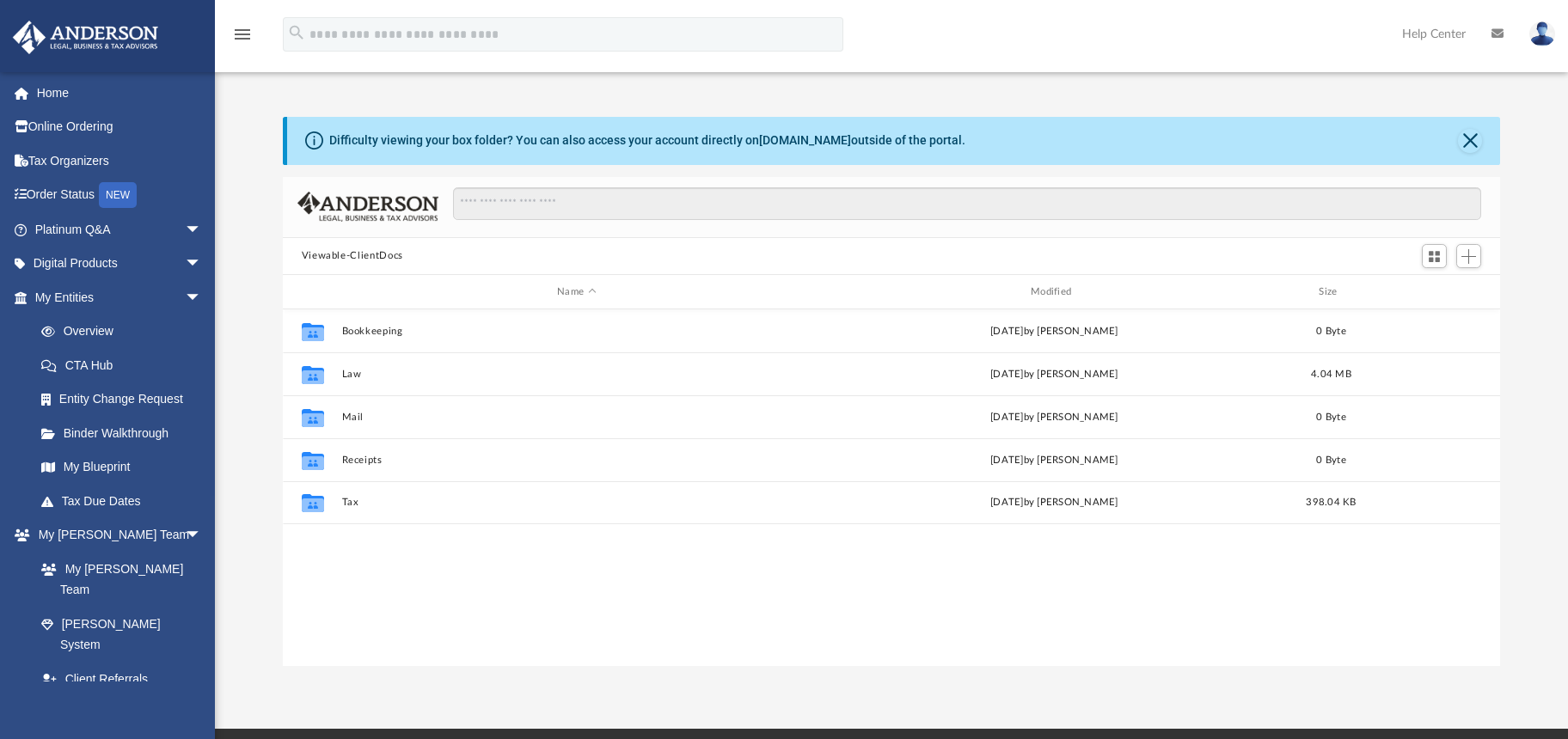
scroll to position [378, 1204]
click at [247, 284] on div "Difficulty viewing your box folder? You can also access your account directly o…" at bounding box center [891, 391] width 1353 height 549
click at [94, 329] on link "Overview" at bounding box center [125, 332] width 203 height 34
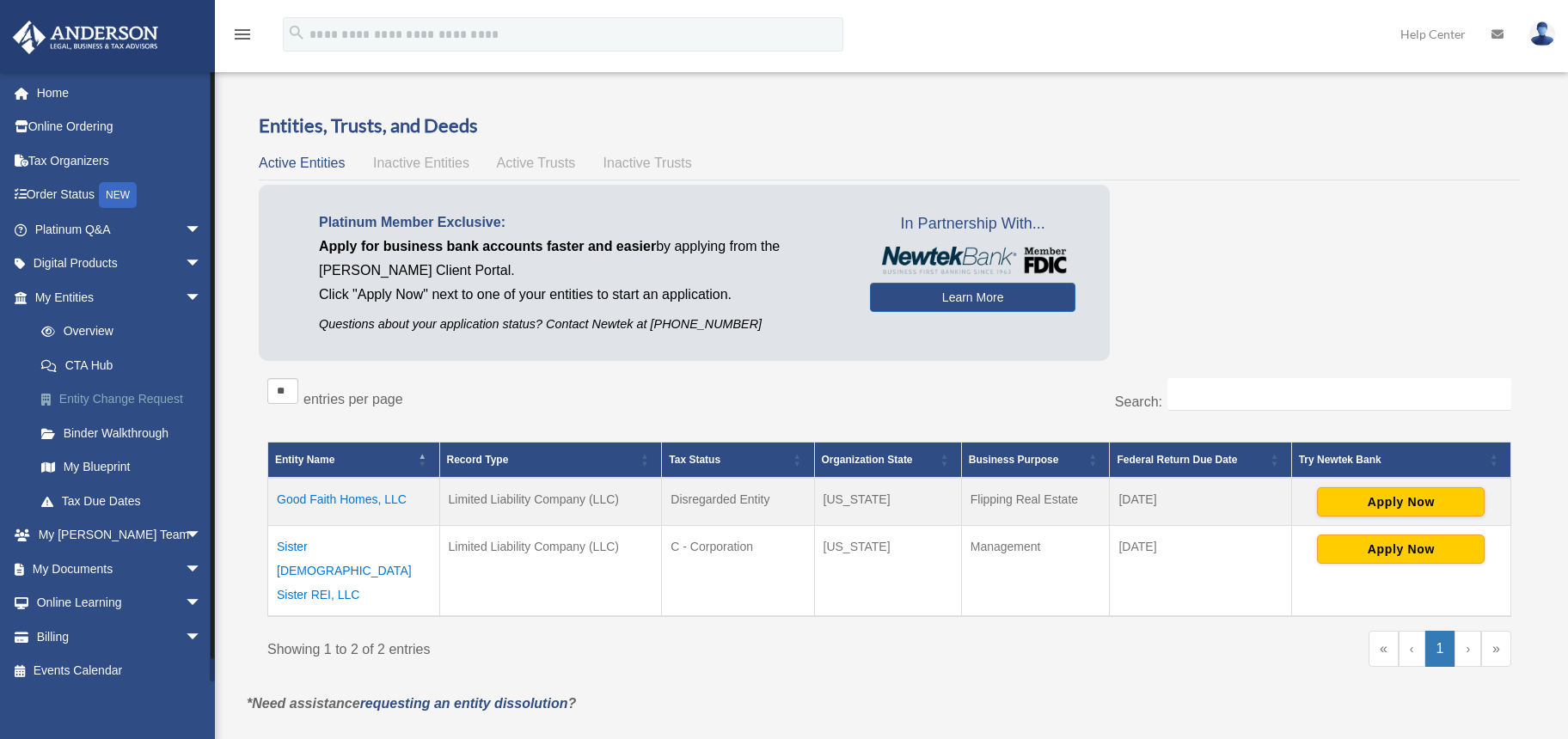
click at [112, 397] on link "Entity Change Request" at bounding box center [125, 400] width 203 height 34
click at [117, 433] on link "Binder Walkthrough" at bounding box center [125, 433] width 203 height 34
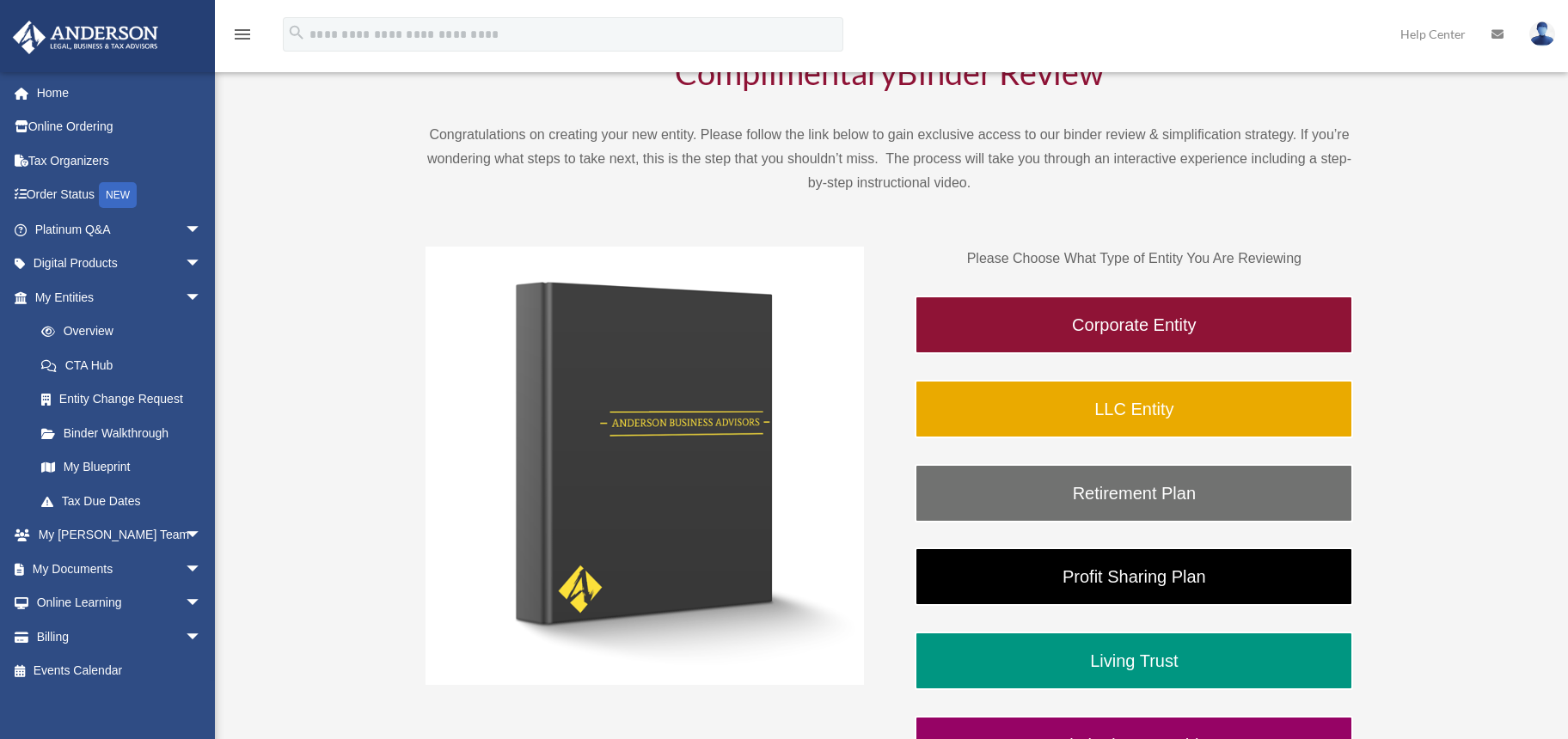
scroll to position [145, 0]
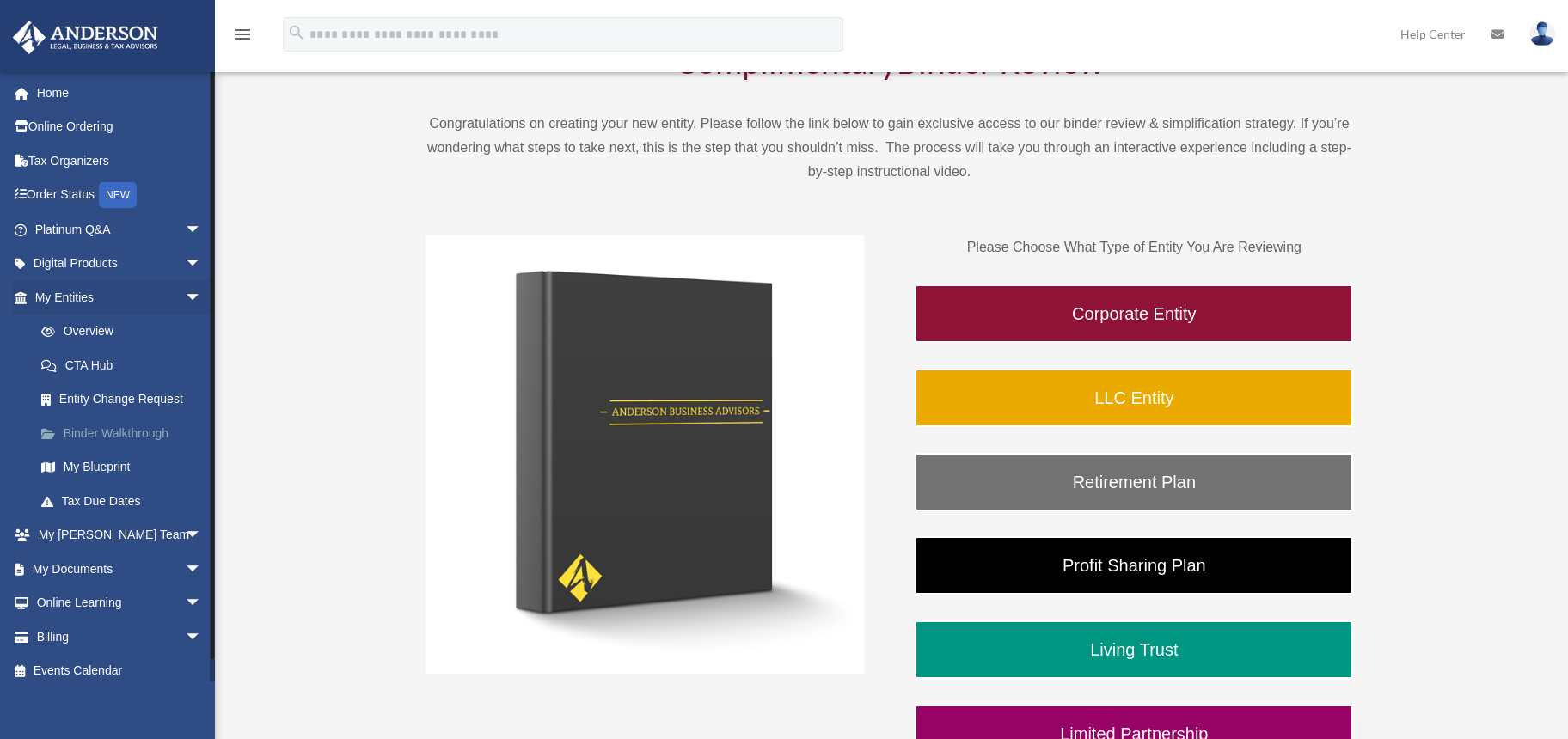
click at [111, 433] on link "Binder Walkthrough" at bounding box center [125, 433] width 203 height 34
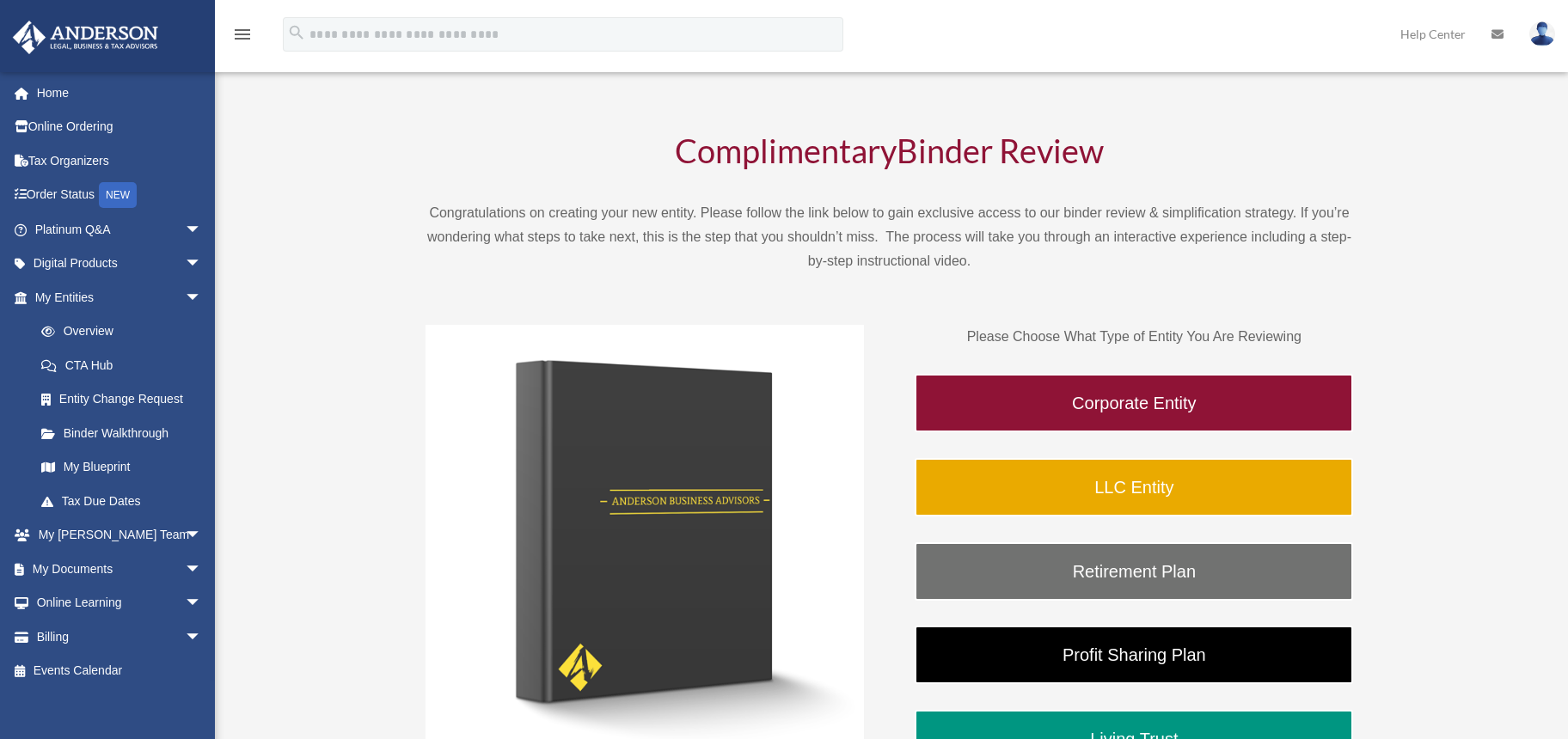
scroll to position [78, 0]
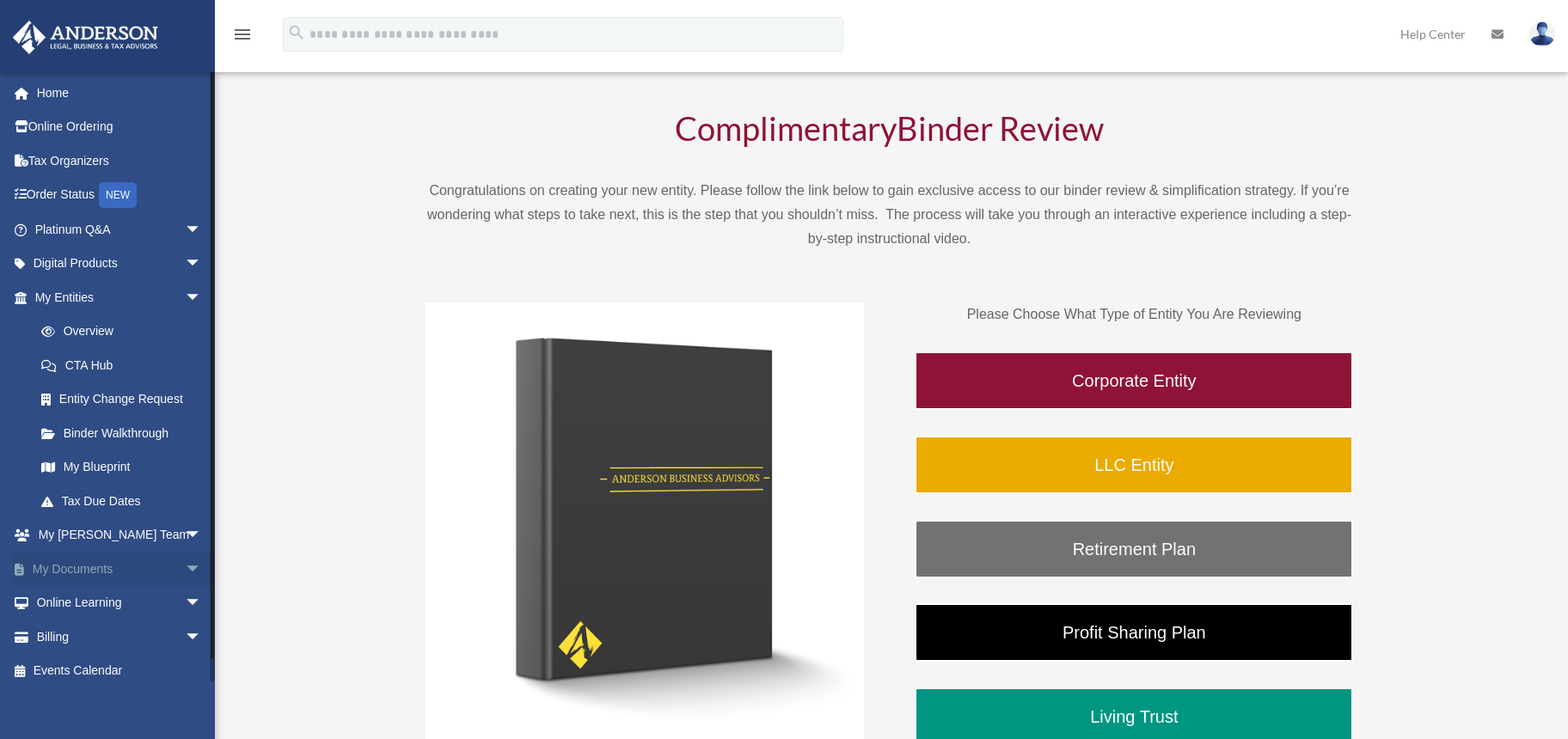
click at [185, 567] on span "arrow_drop_down" at bounding box center [202, 569] width 34 height 35
click at [71, 603] on link "Box" at bounding box center [125, 603] width 203 height 34
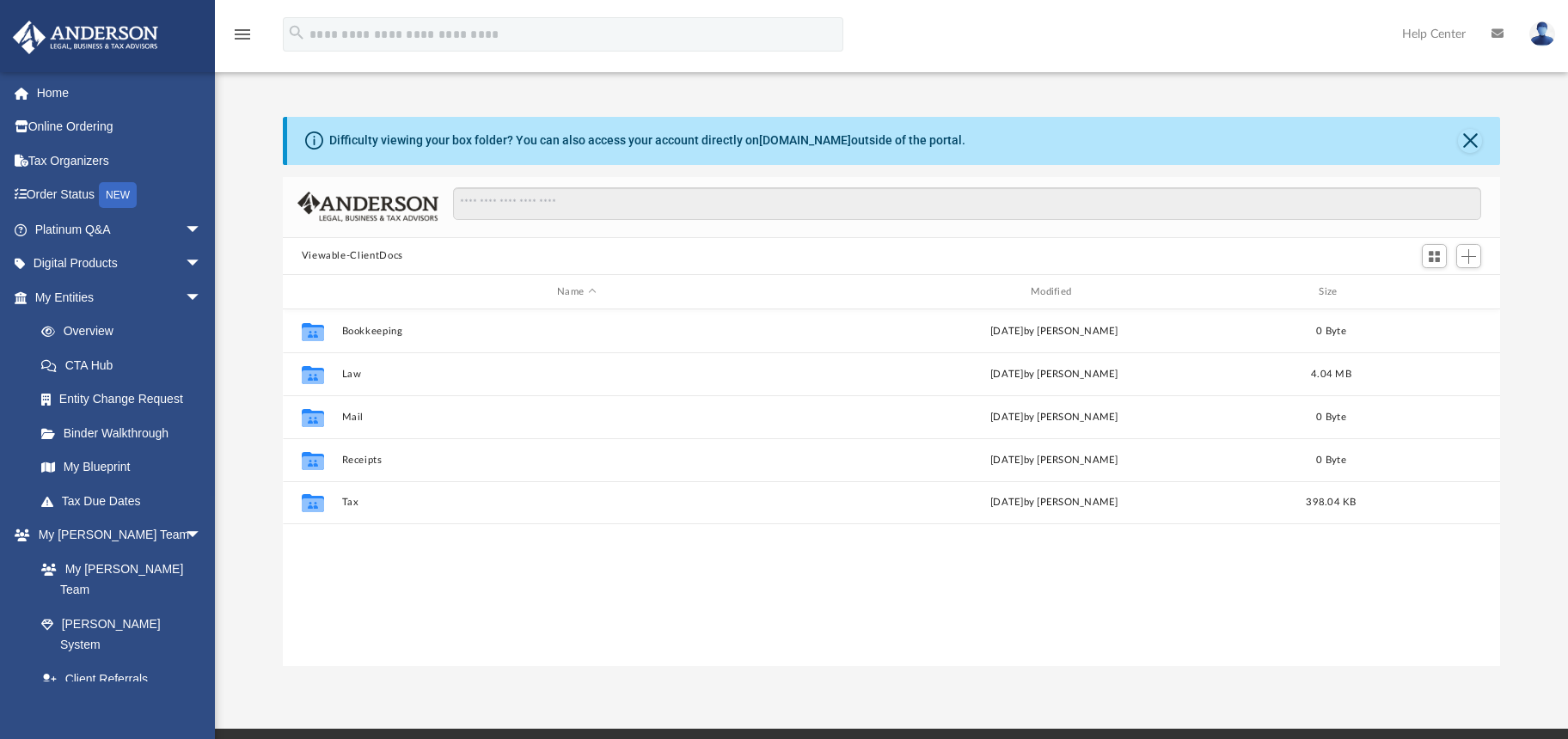
scroll to position [378, 1204]
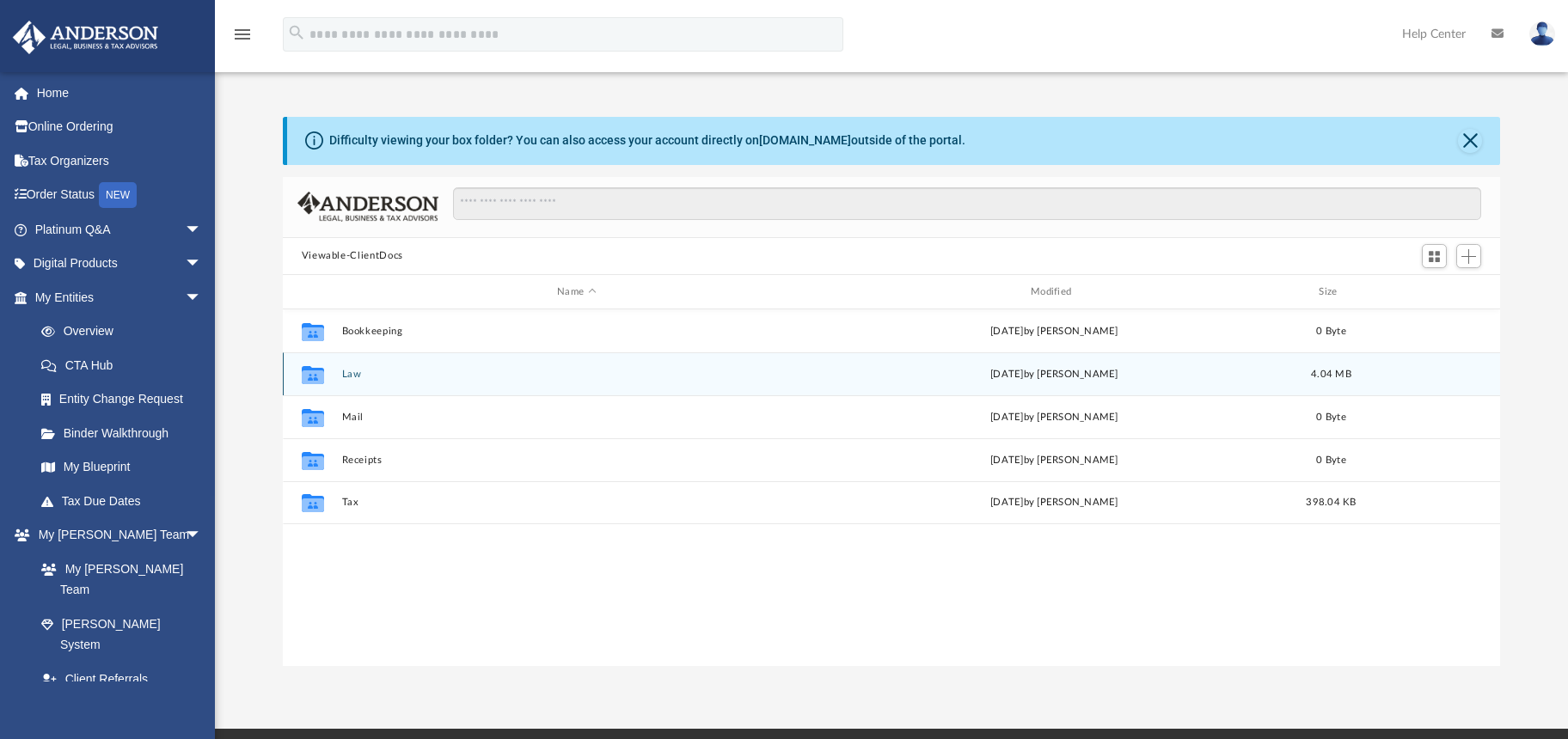
click at [354, 376] on button "Law" at bounding box center [576, 374] width 471 height 11
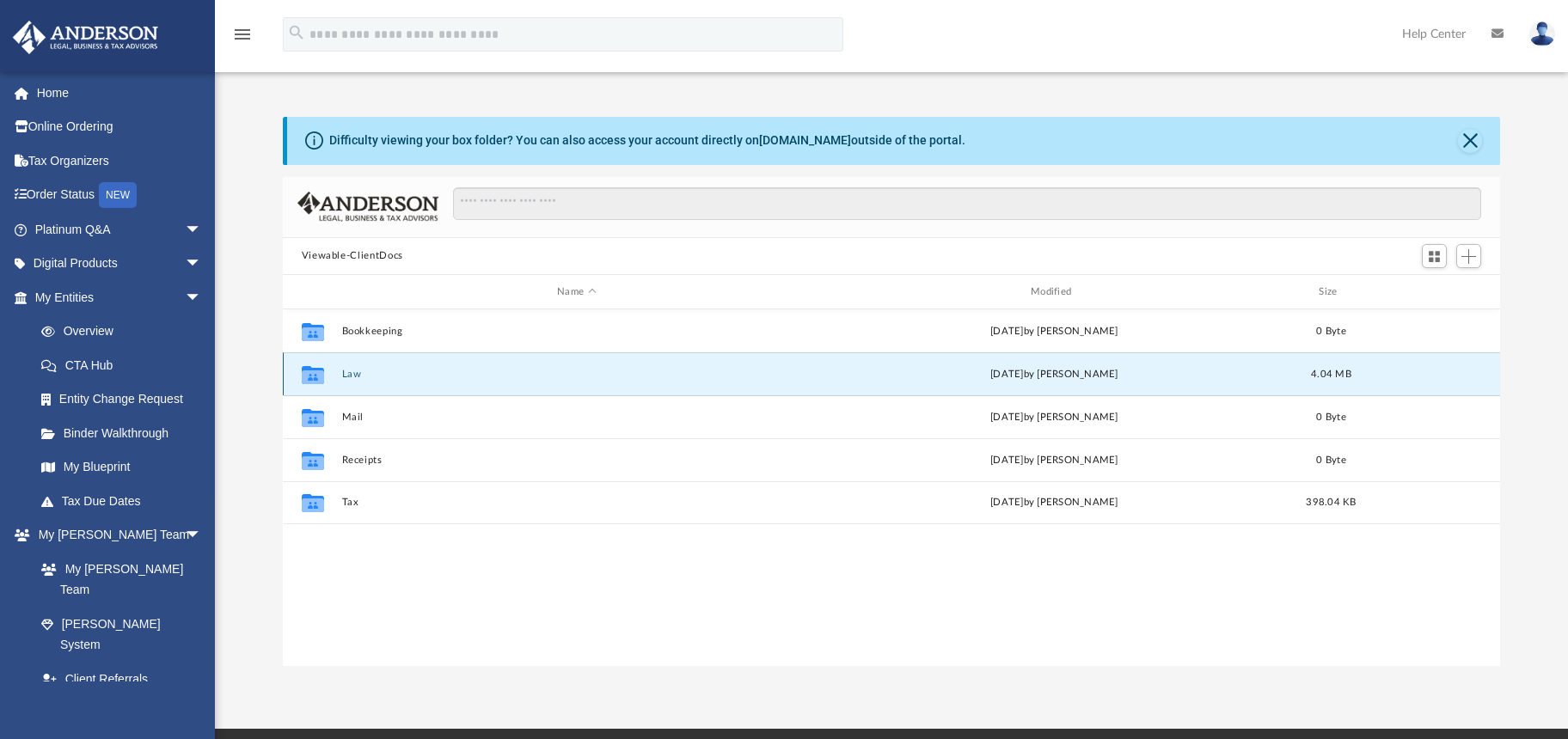
click at [354, 376] on button "Law" at bounding box center [576, 374] width 471 height 11
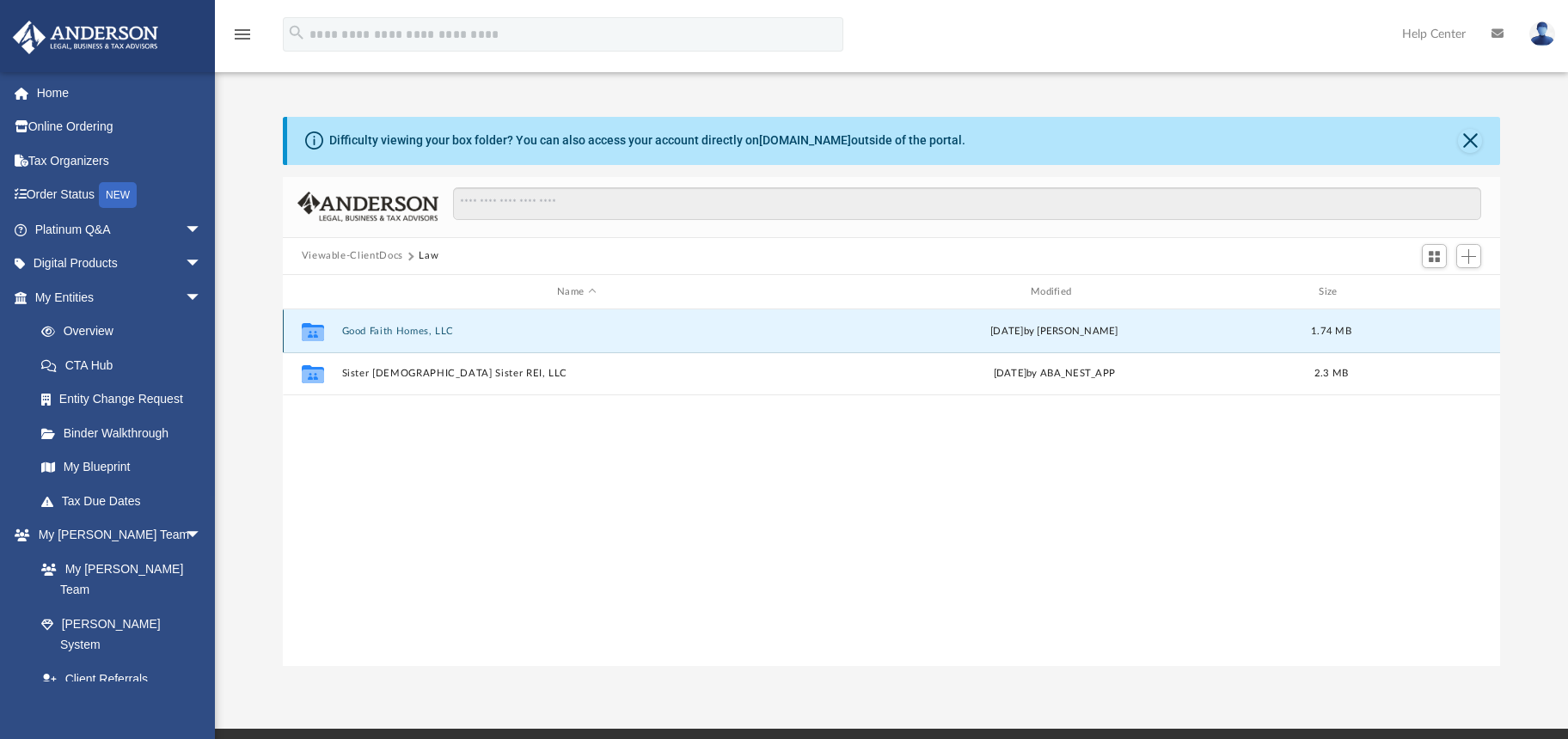
click at [393, 329] on button "Good Faith Homes, LLC" at bounding box center [576, 331] width 471 height 11
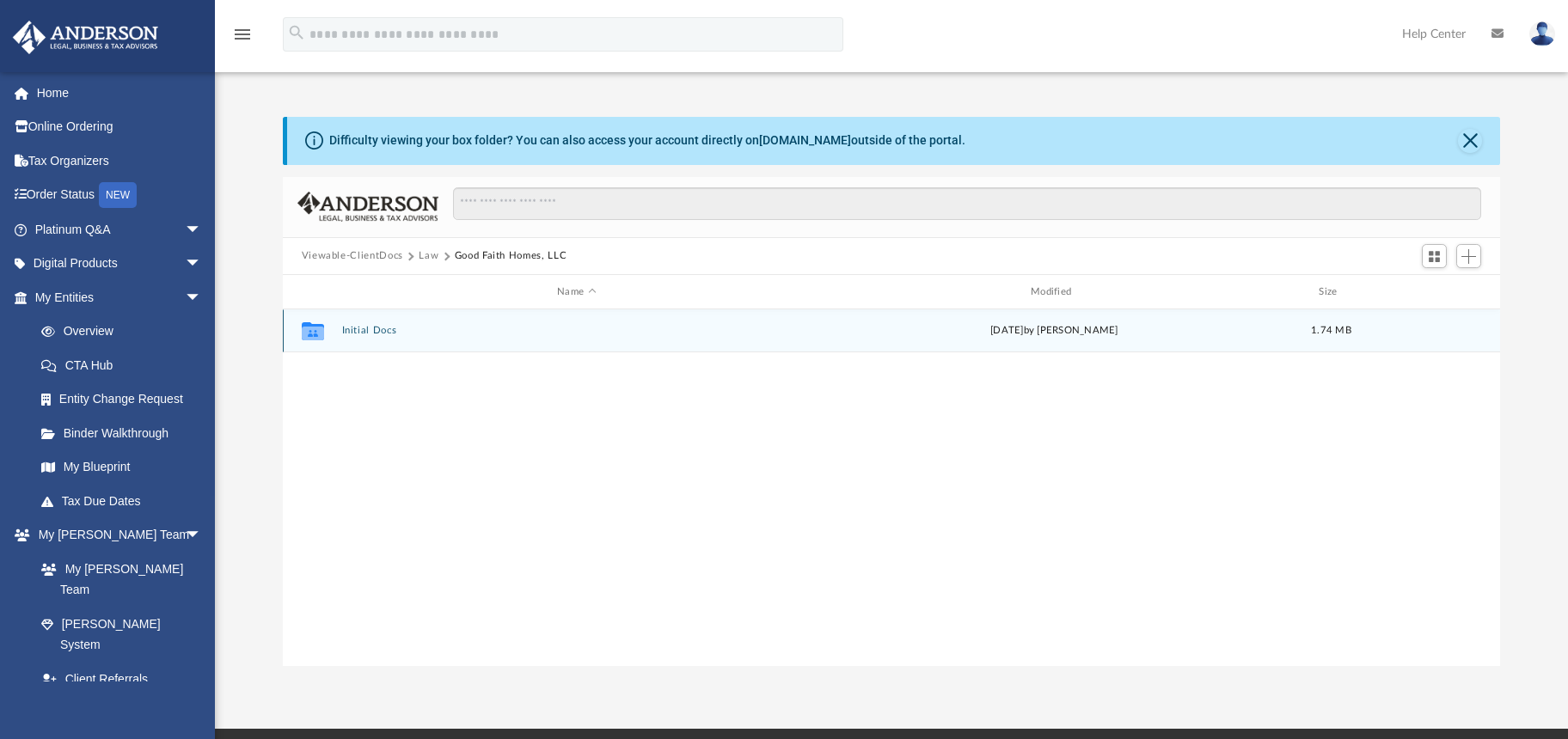
click at [366, 329] on button "Initial Docs" at bounding box center [576, 331] width 471 height 11
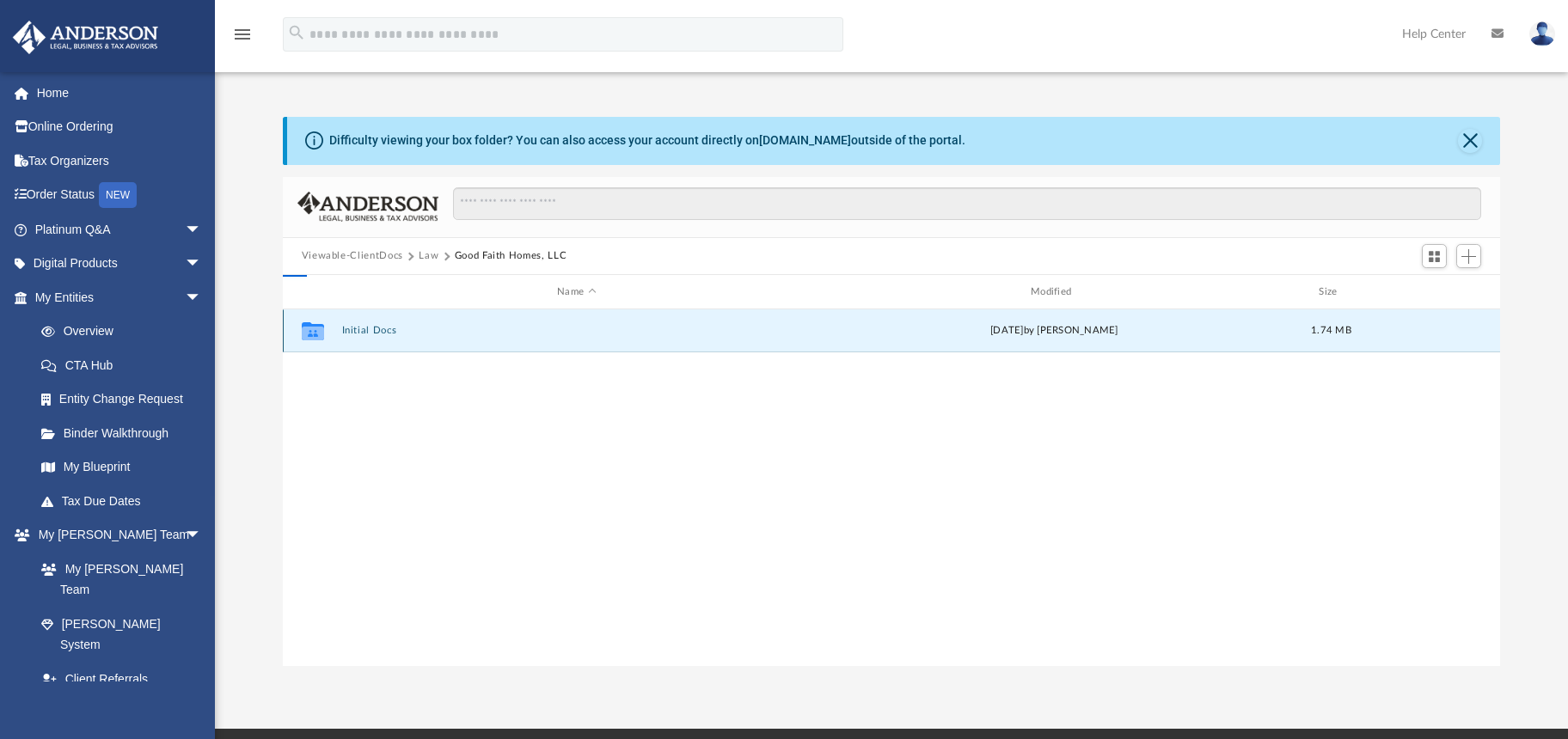
click at [366, 329] on button "Initial Docs" at bounding box center [576, 331] width 471 height 11
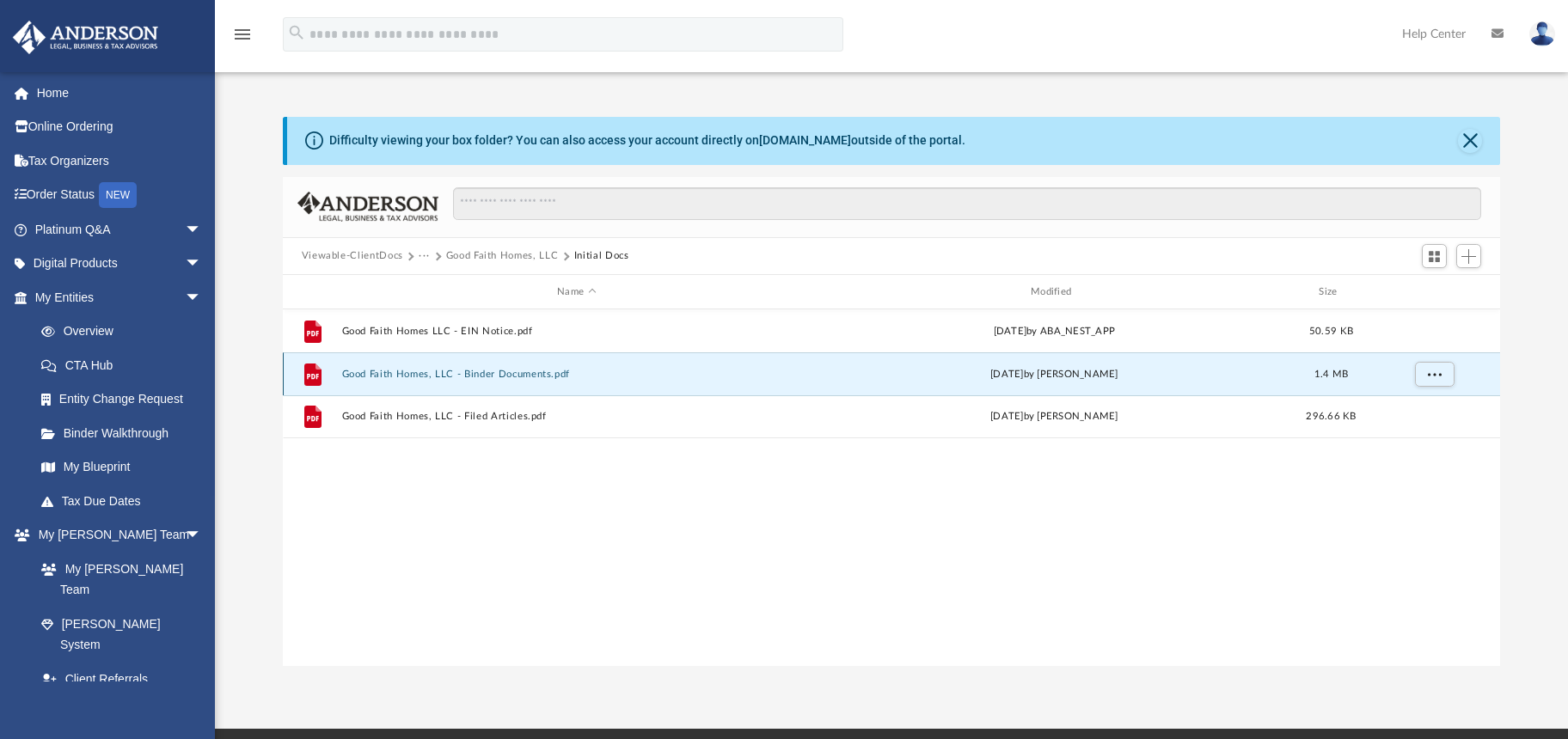
click at [522, 377] on button "Good Faith Homes, LLC - Binder Documents.pdf" at bounding box center [576, 374] width 471 height 11
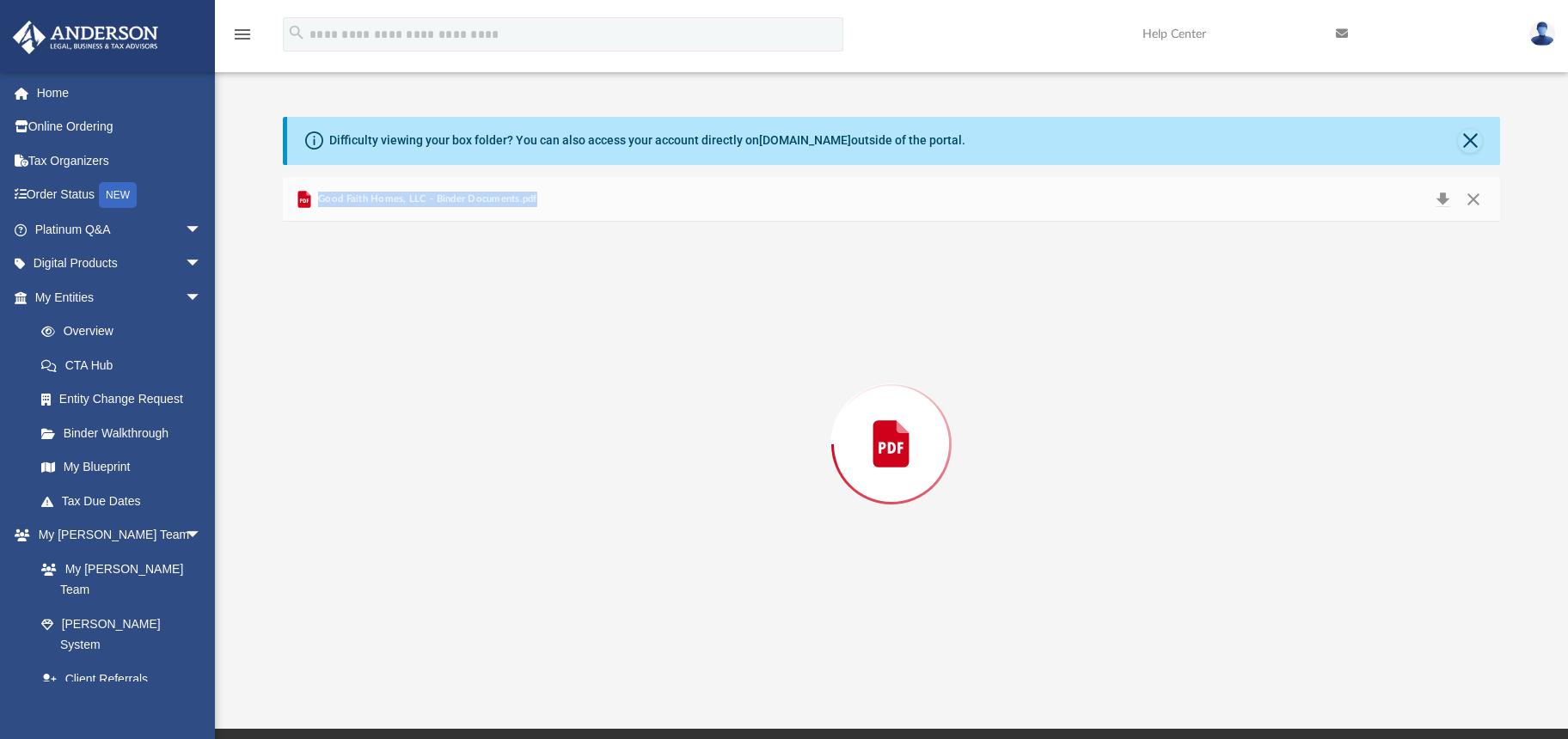
click at [522, 377] on div "Preview" at bounding box center [892, 443] width 1218 height 444
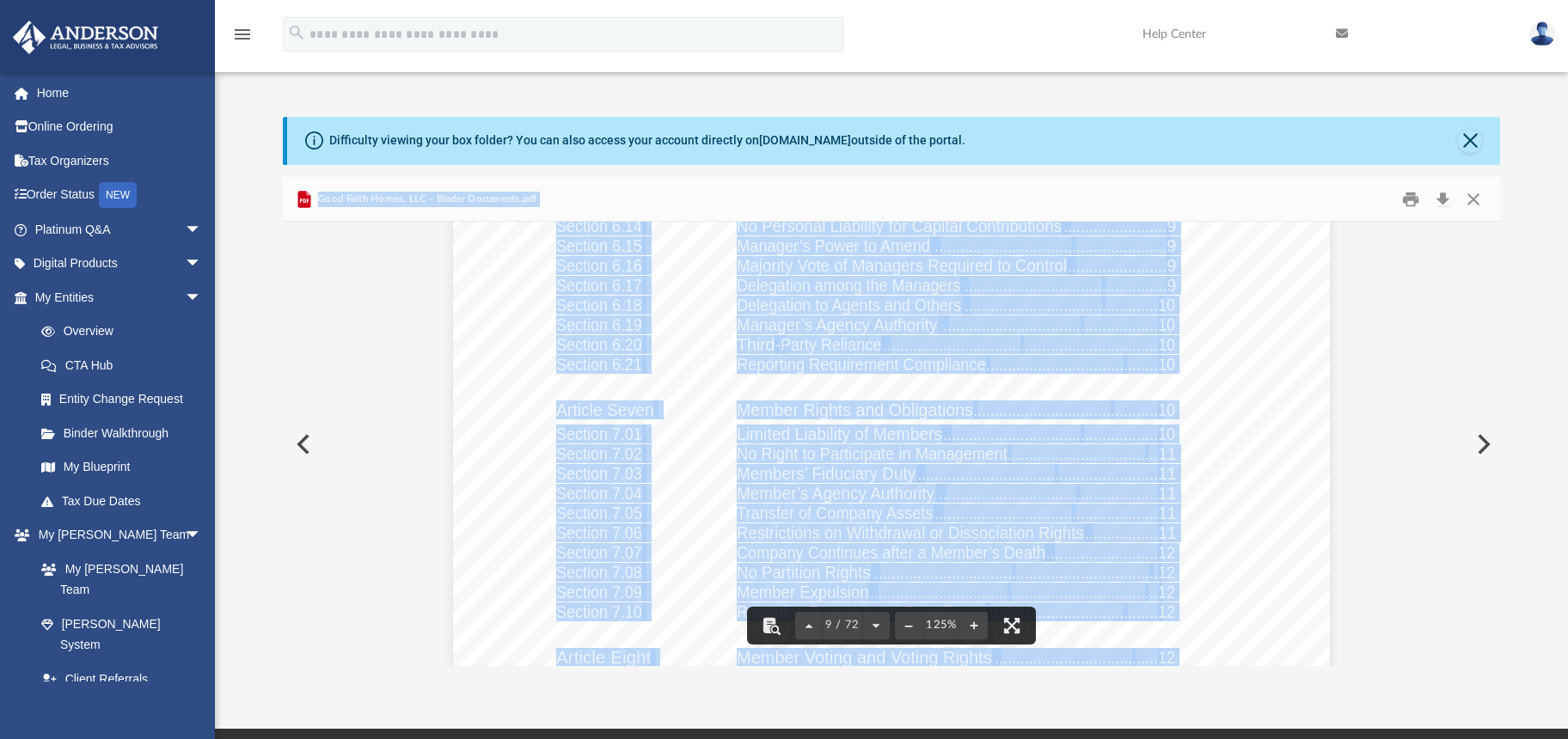
scroll to position [10239, 0]
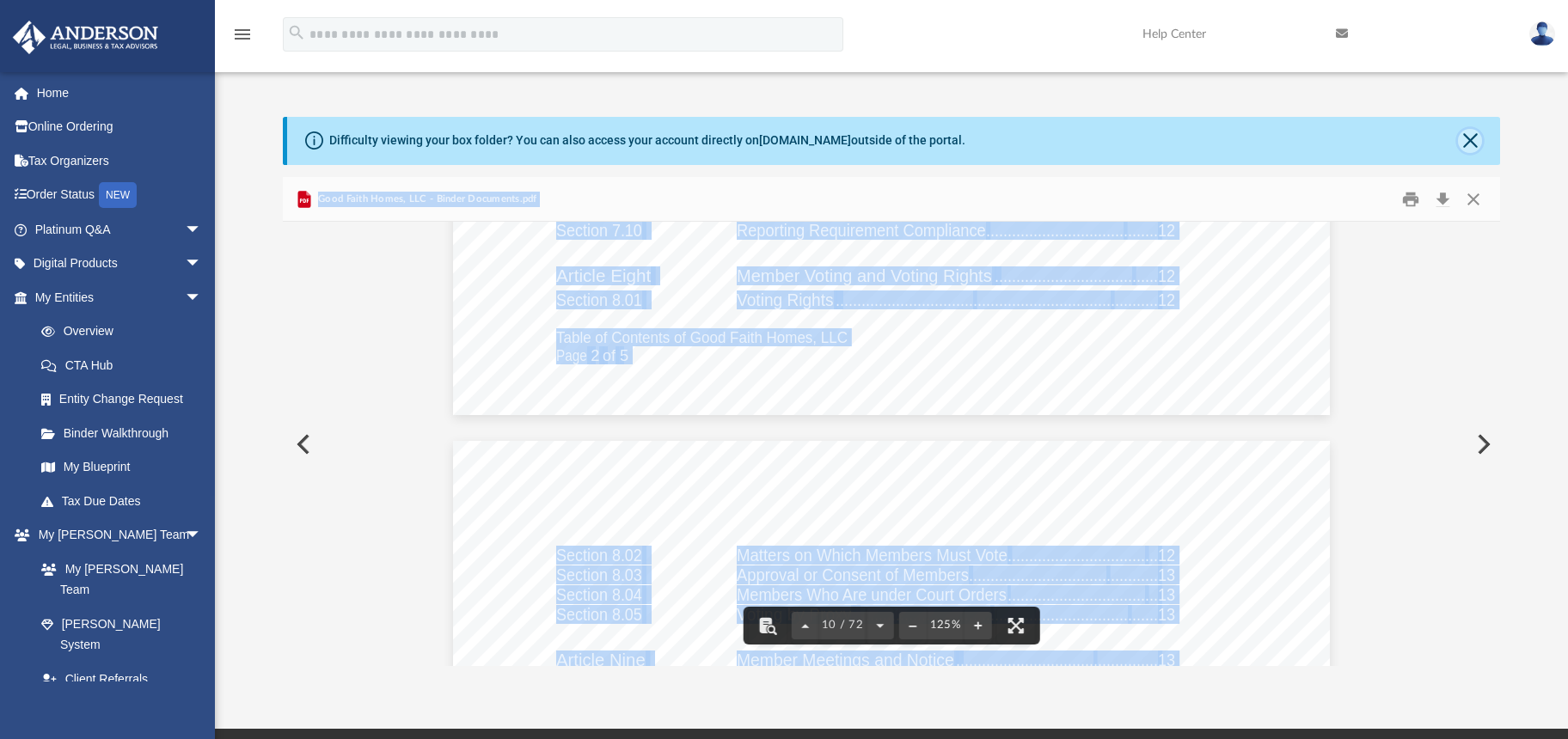
click at [1466, 142] on button "Close" at bounding box center [1470, 140] width 24 height 24
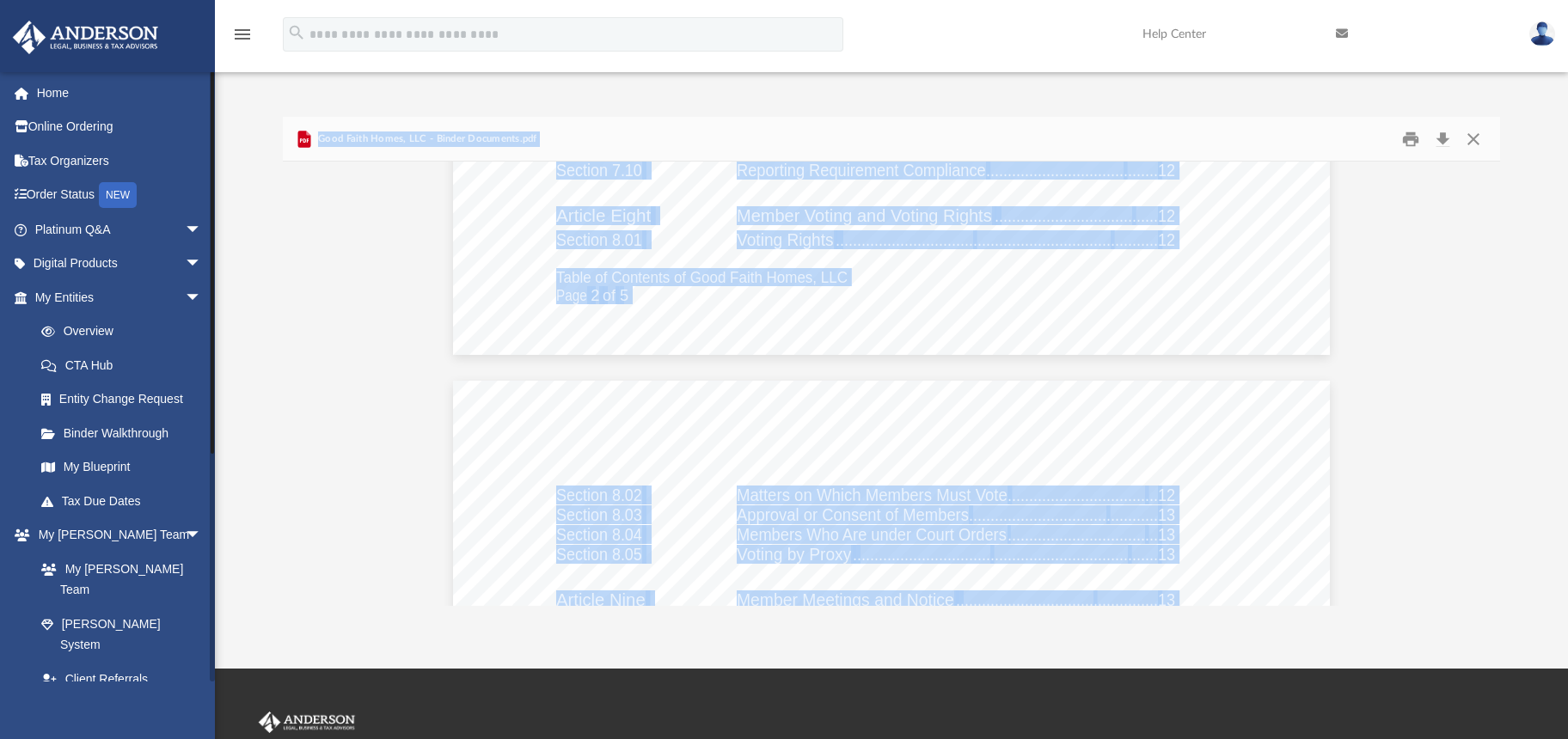
click at [185, 696] on span "arrow_drop_down" at bounding box center [202, 713] width 34 height 35
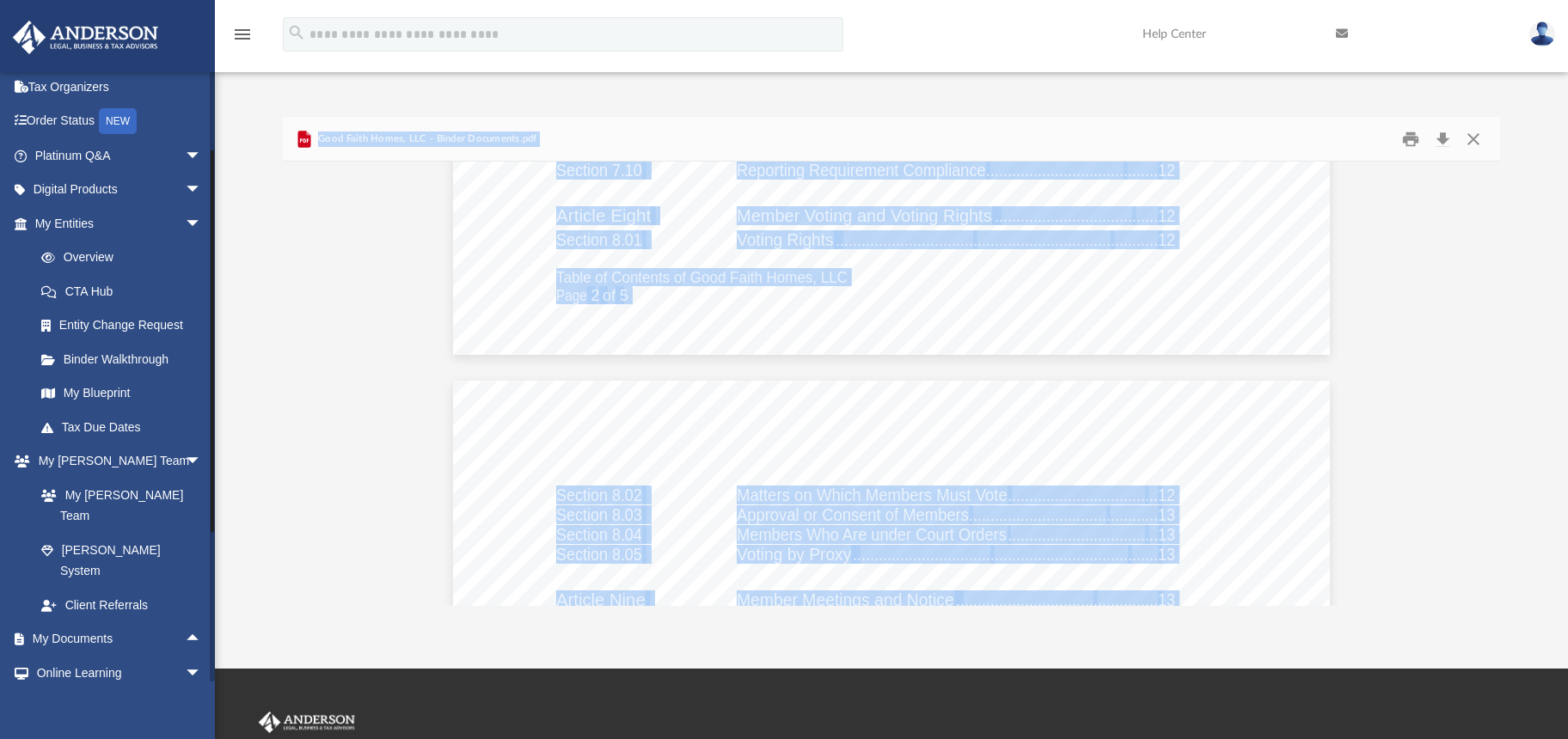
scroll to position [214, 0]
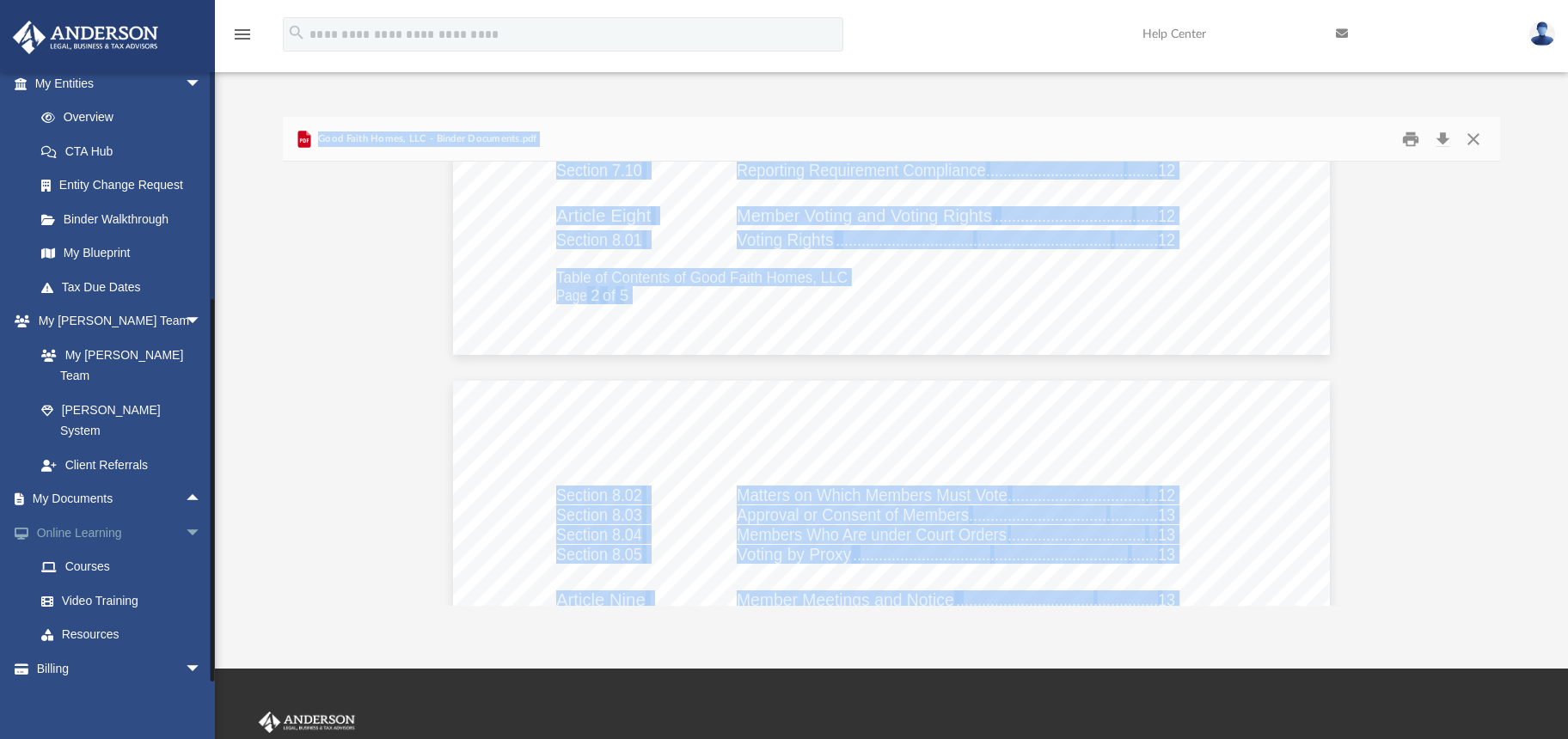
click at [185, 516] on span "arrow_drop_down" at bounding box center [202, 533] width 34 height 35
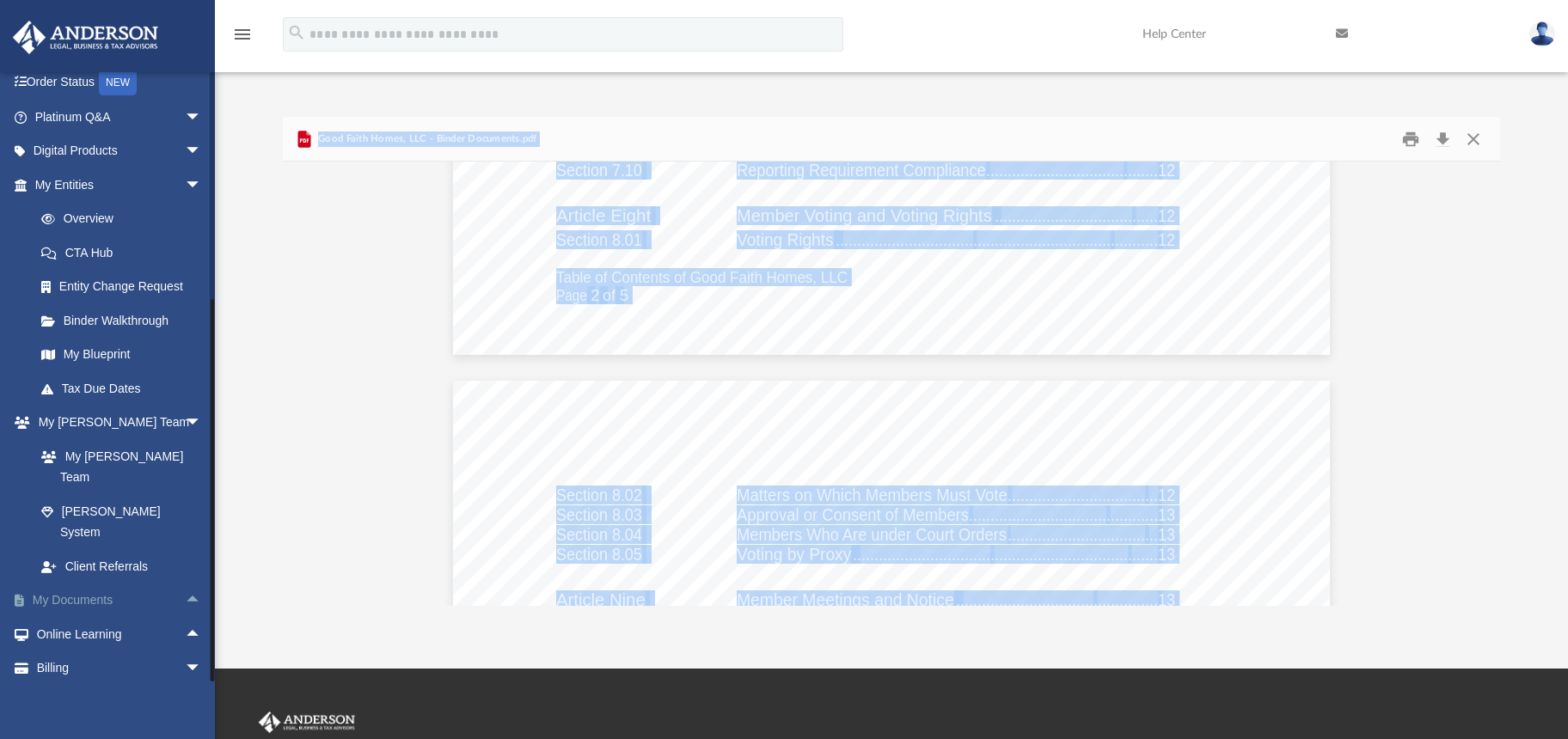
click at [185, 583] on span "arrow_drop_up" at bounding box center [202, 601] width 34 height 35
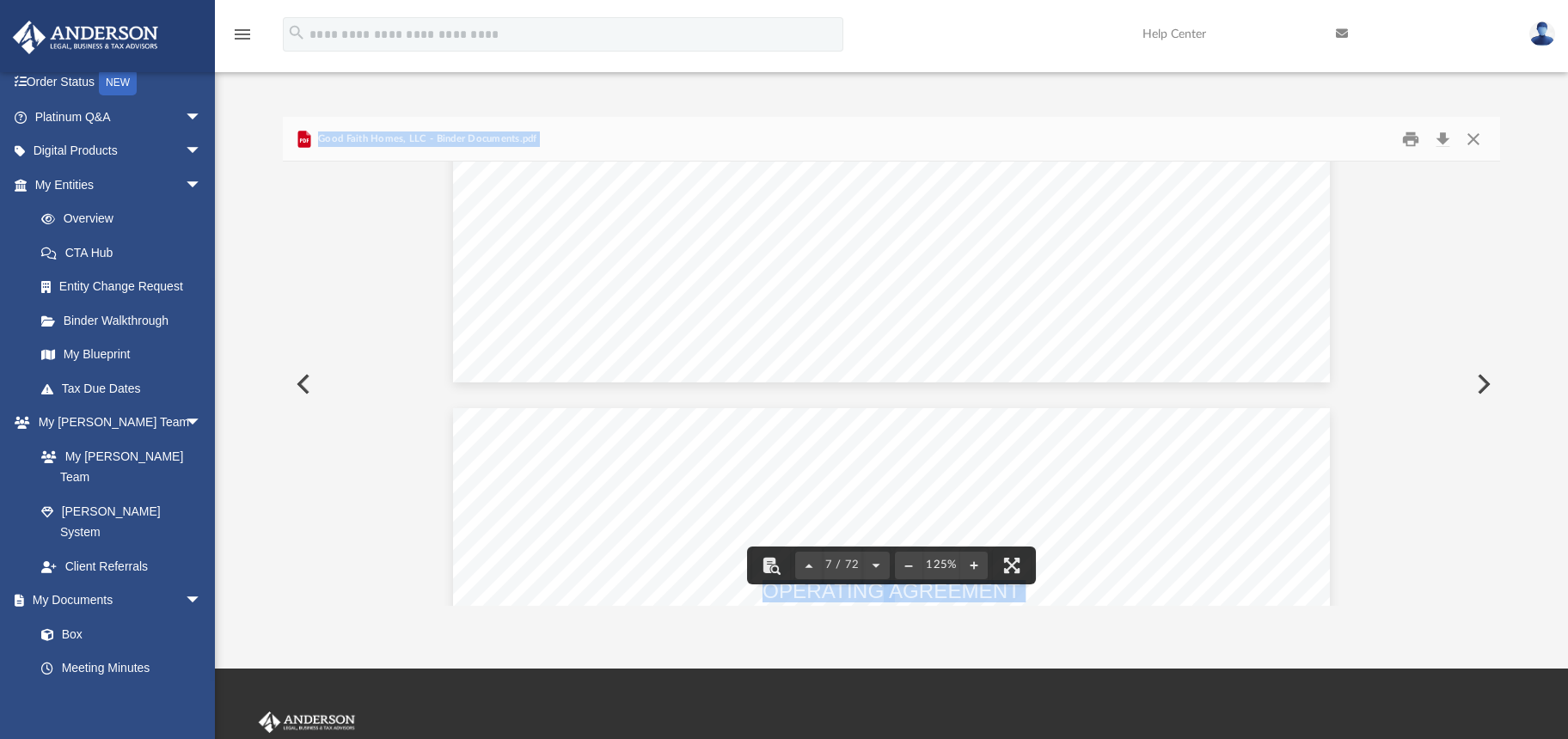
scroll to position [7795, 0]
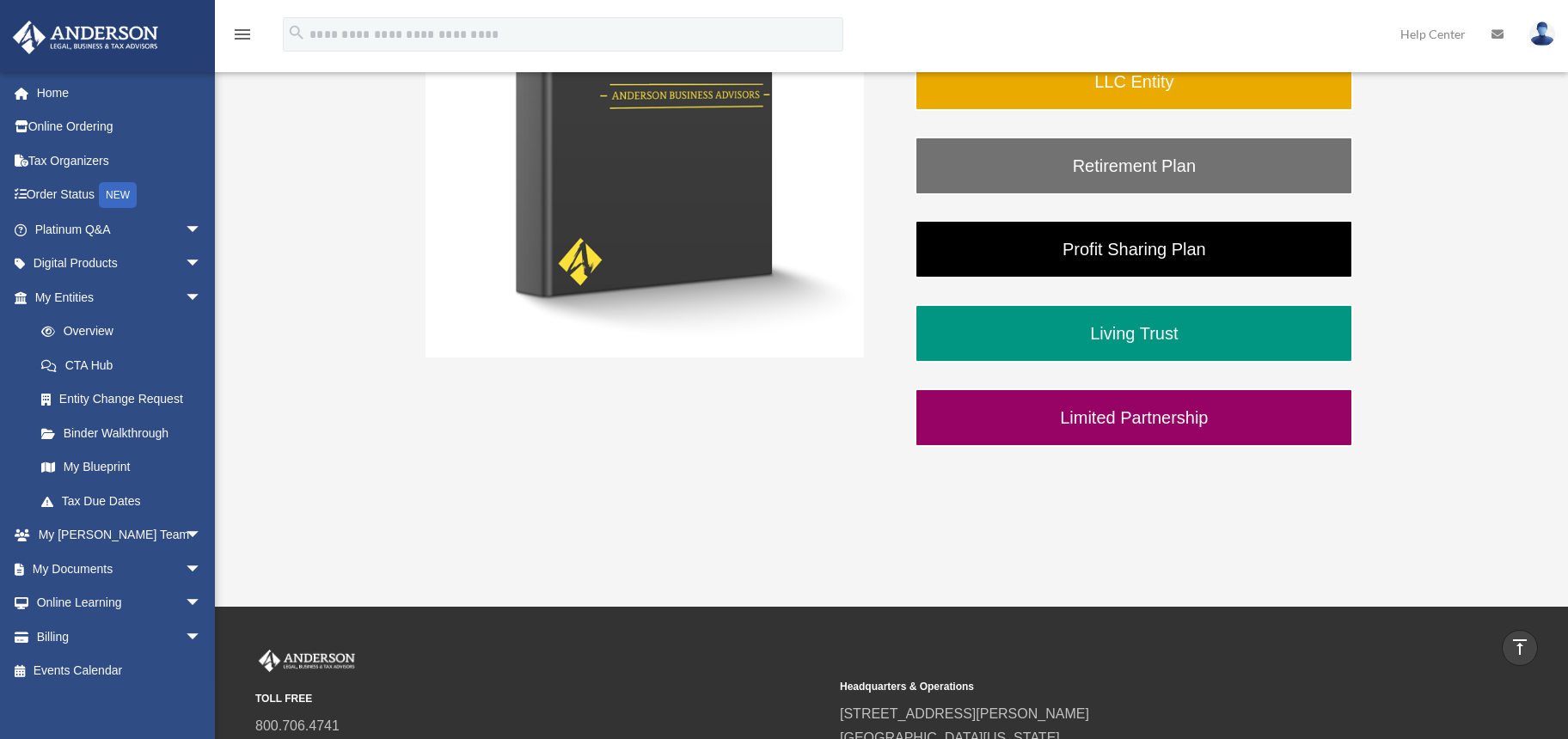
scroll to position [176, 0]
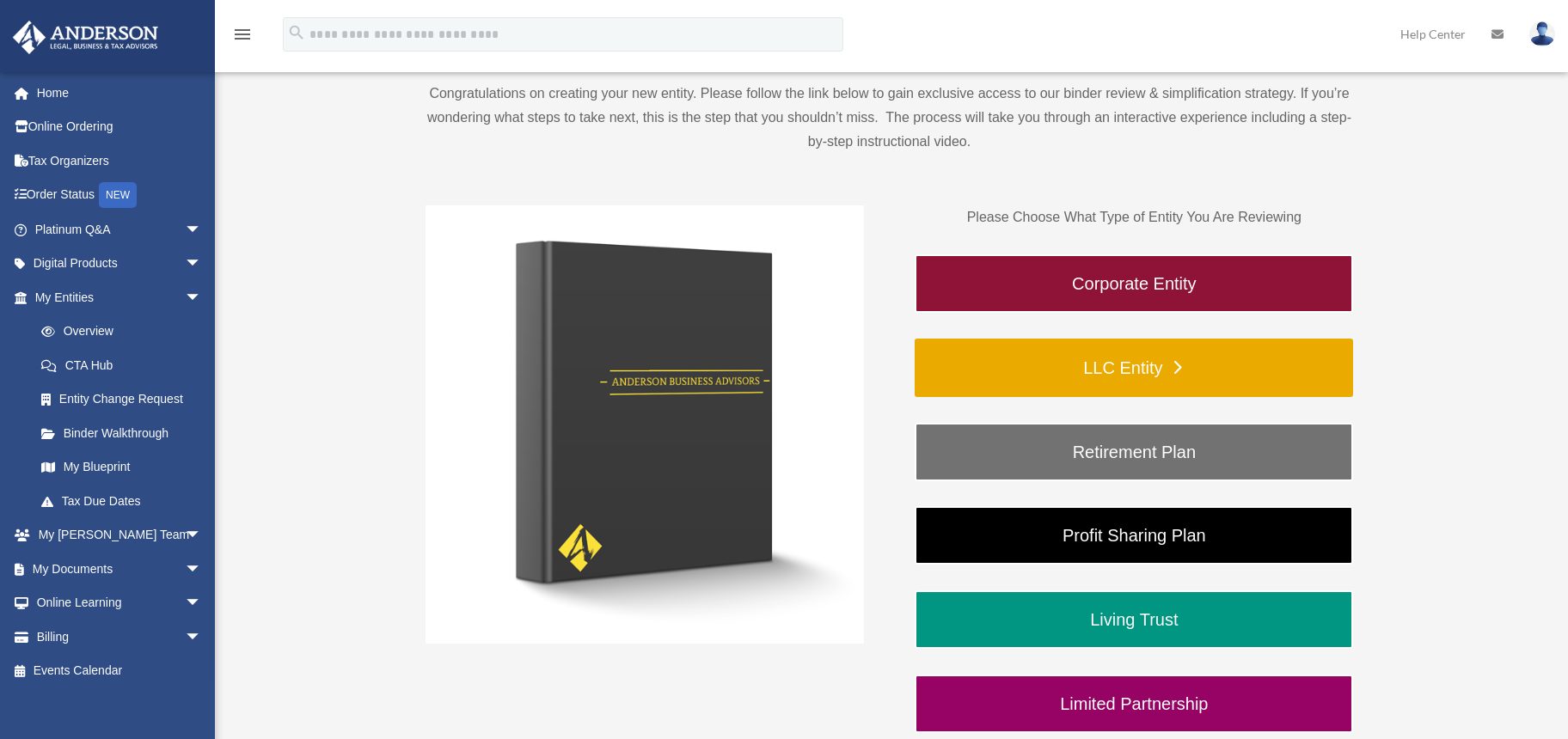
click at [1153, 364] on link "LLC Entity" at bounding box center [1134, 368] width 438 height 58
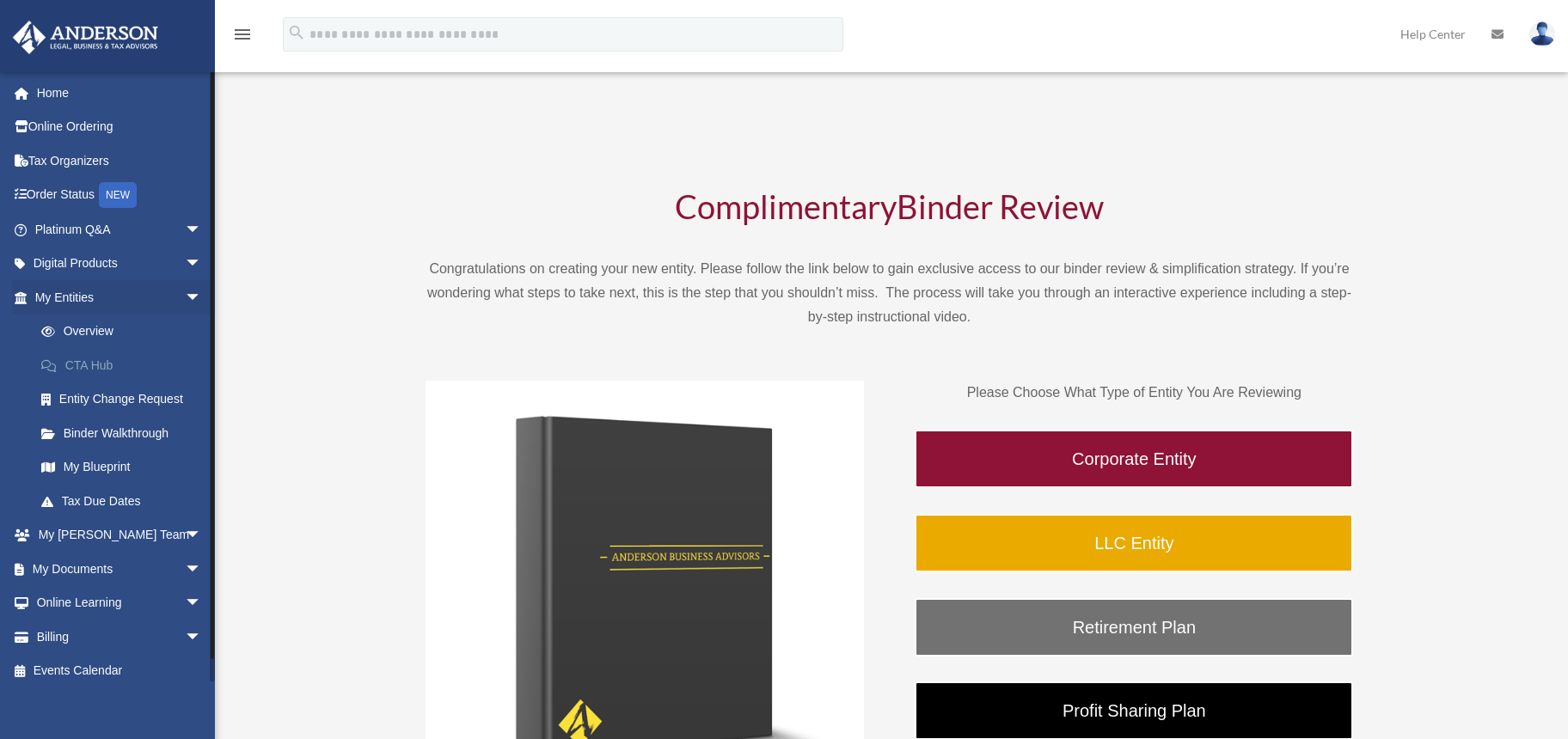
scroll to position [176, 0]
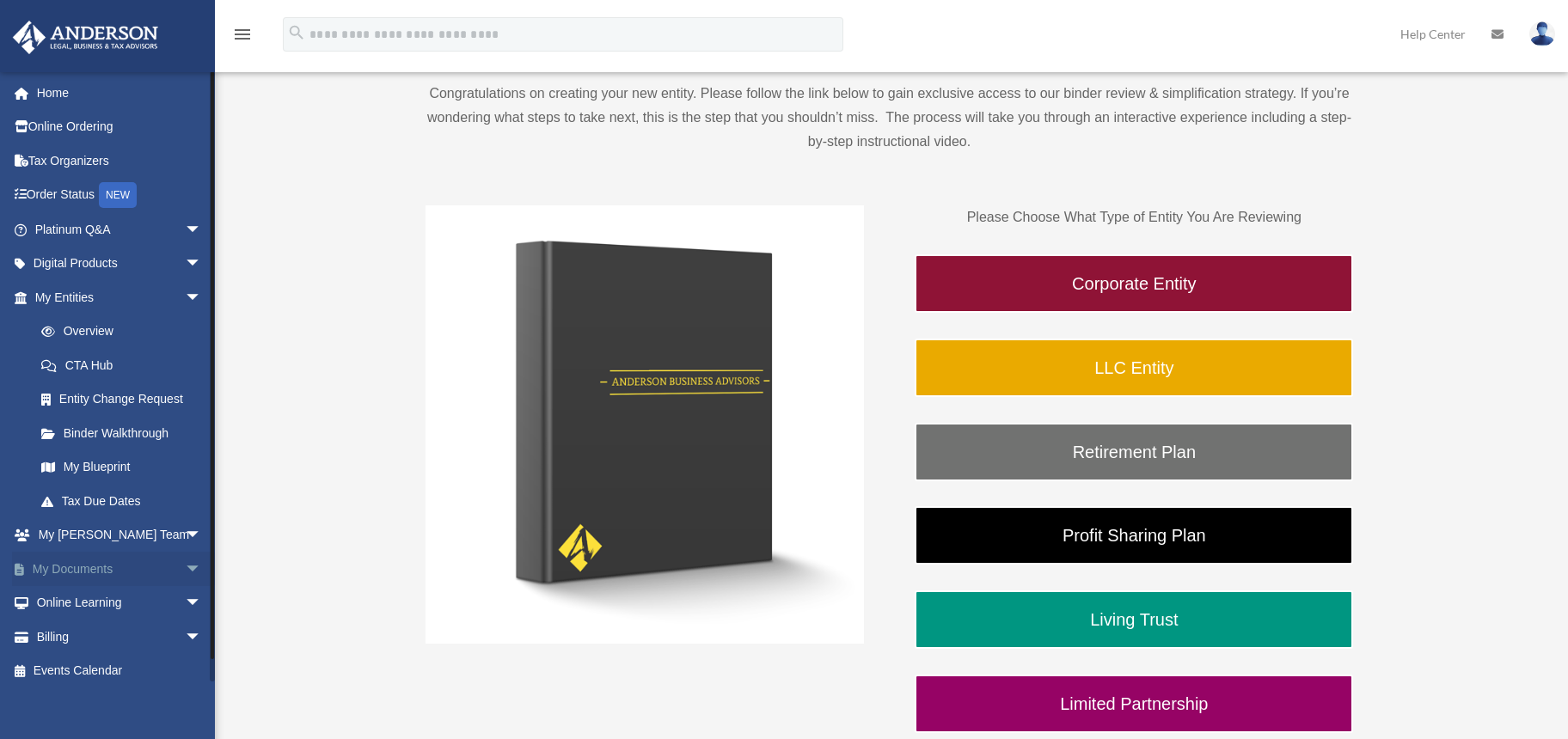
click at [185, 572] on span "arrow_drop_down" at bounding box center [202, 569] width 34 height 35
click at [69, 600] on link "Box" at bounding box center [125, 603] width 203 height 34
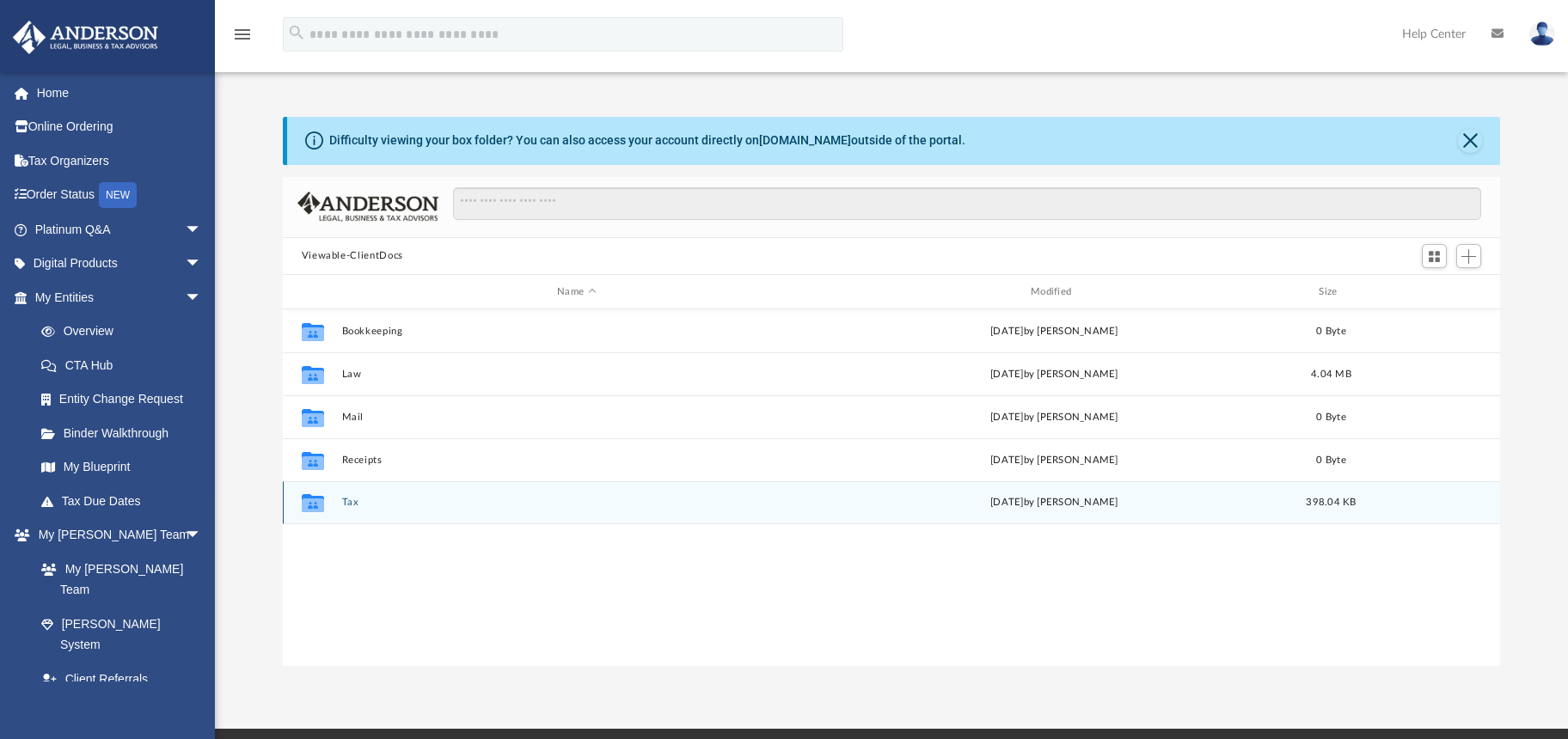
scroll to position [378, 1204]
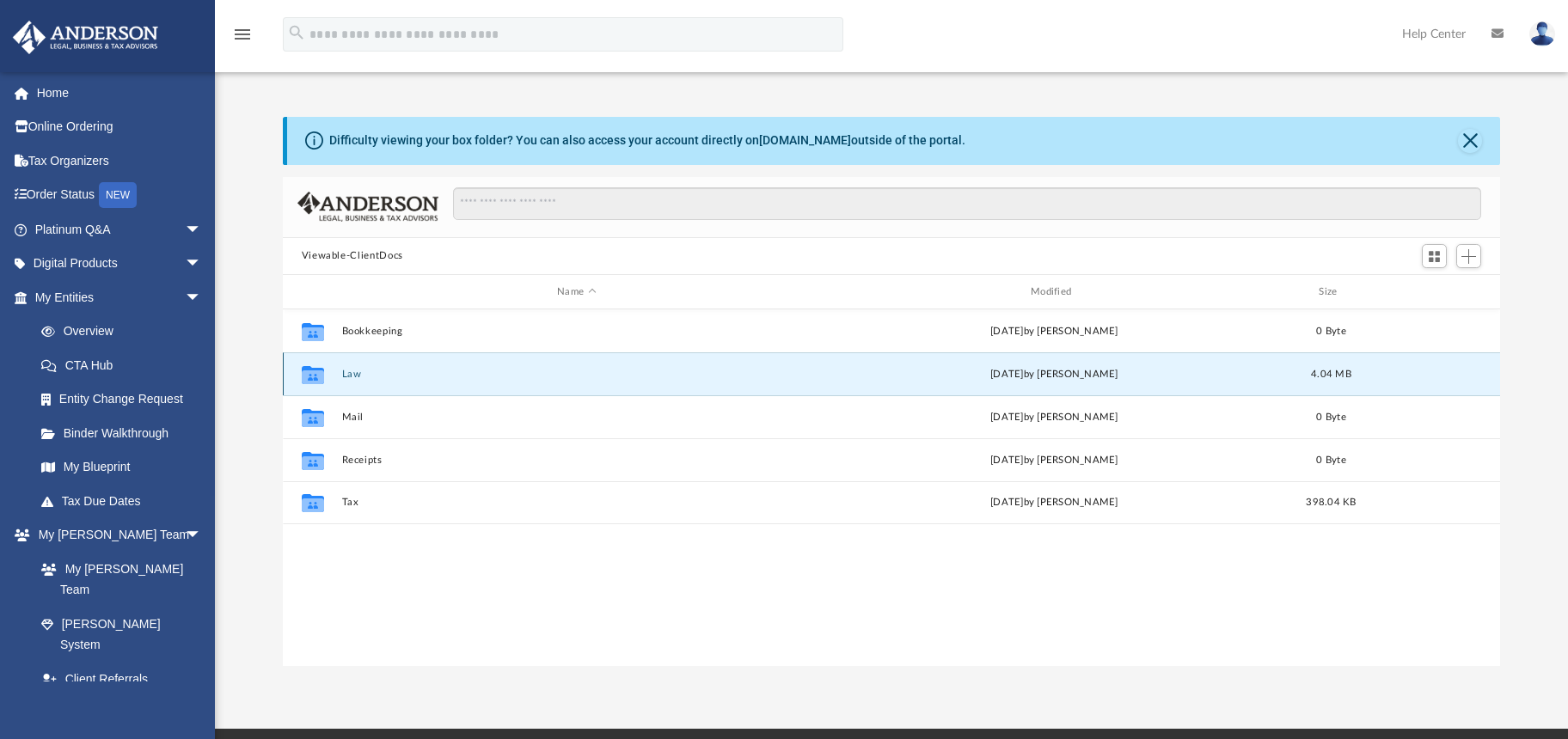
click at [348, 374] on button "Law" at bounding box center [576, 374] width 471 height 11
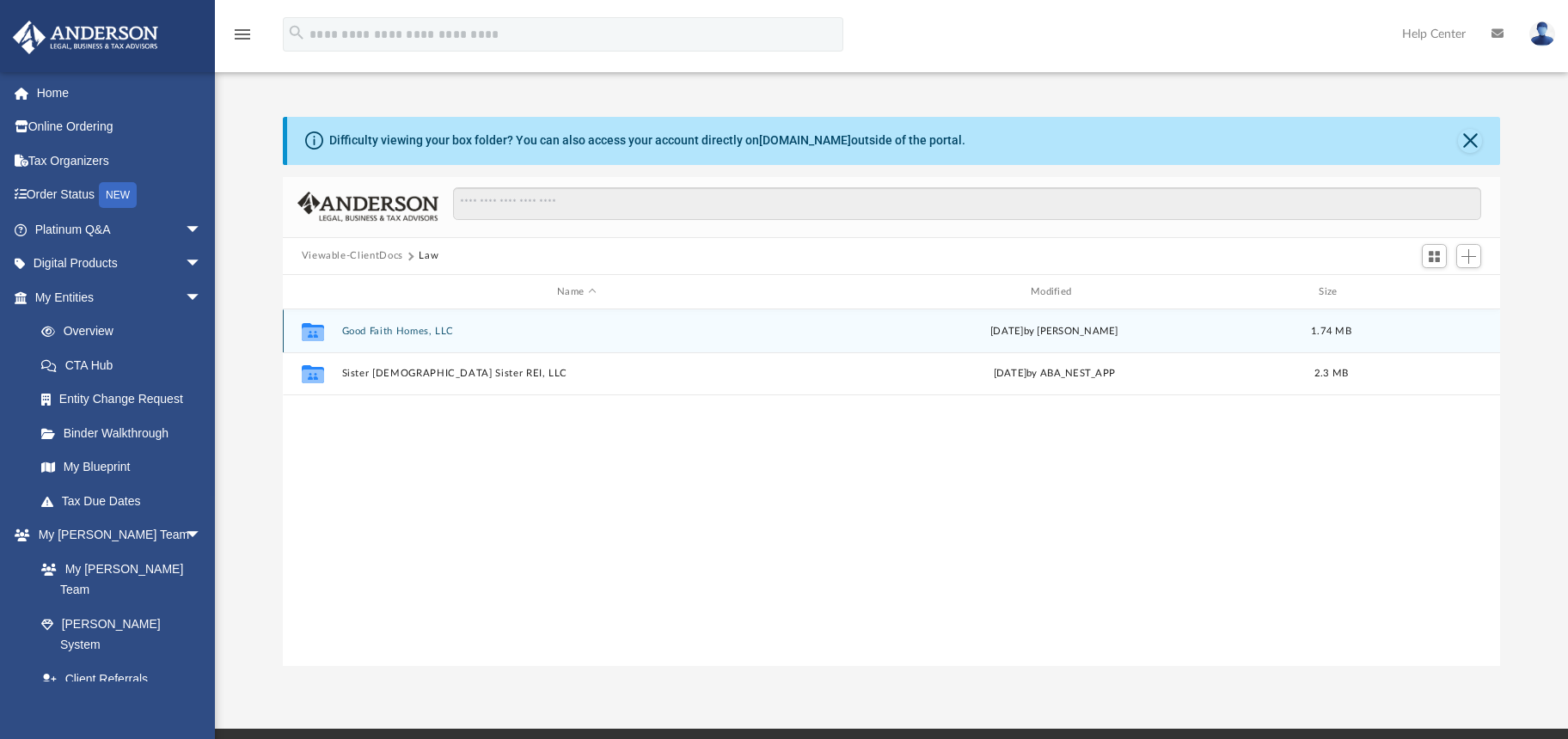
click at [385, 330] on button "Good Faith Homes, LLC" at bounding box center [576, 331] width 471 height 11
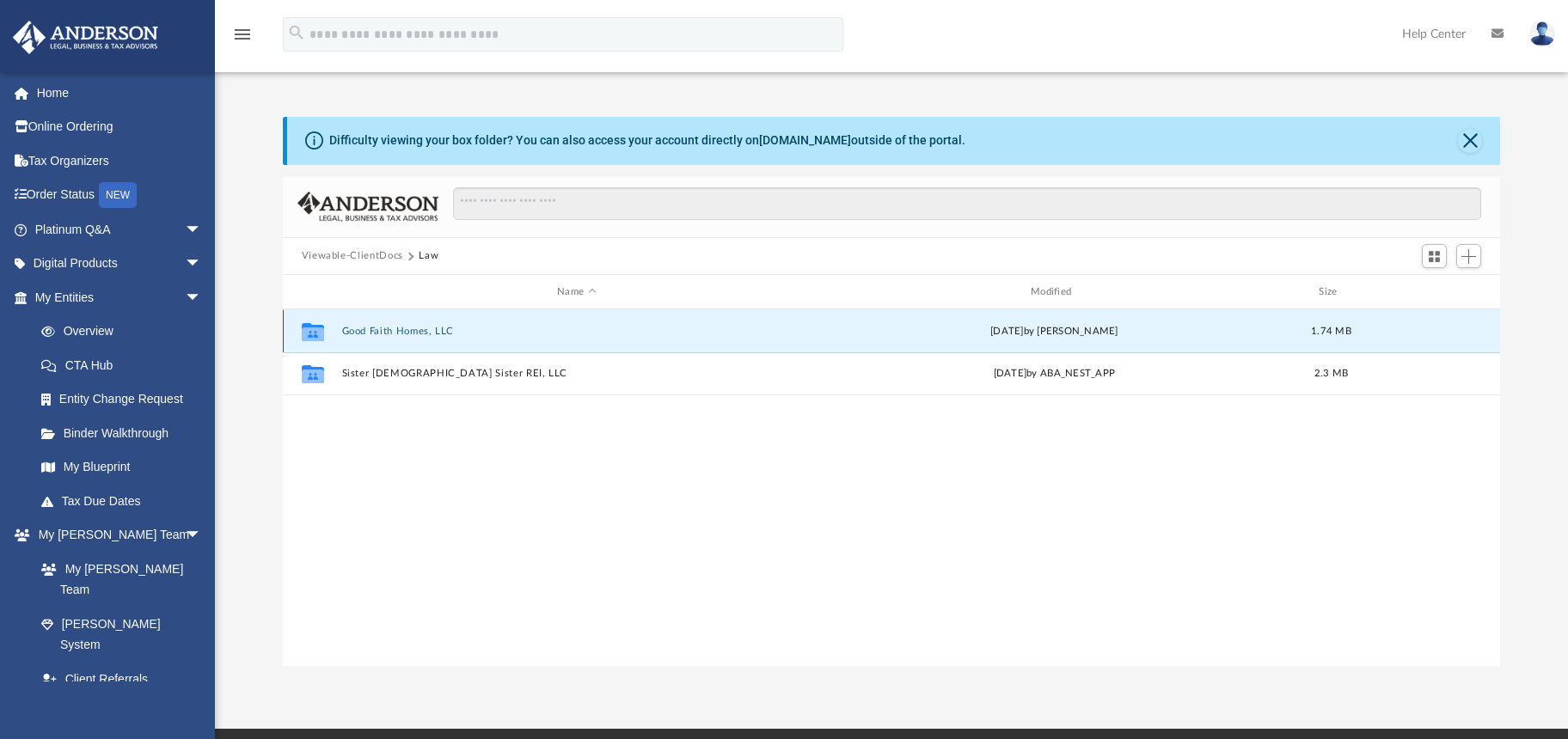
click at [385, 330] on button "Good Faith Homes, LLC" at bounding box center [576, 331] width 471 height 11
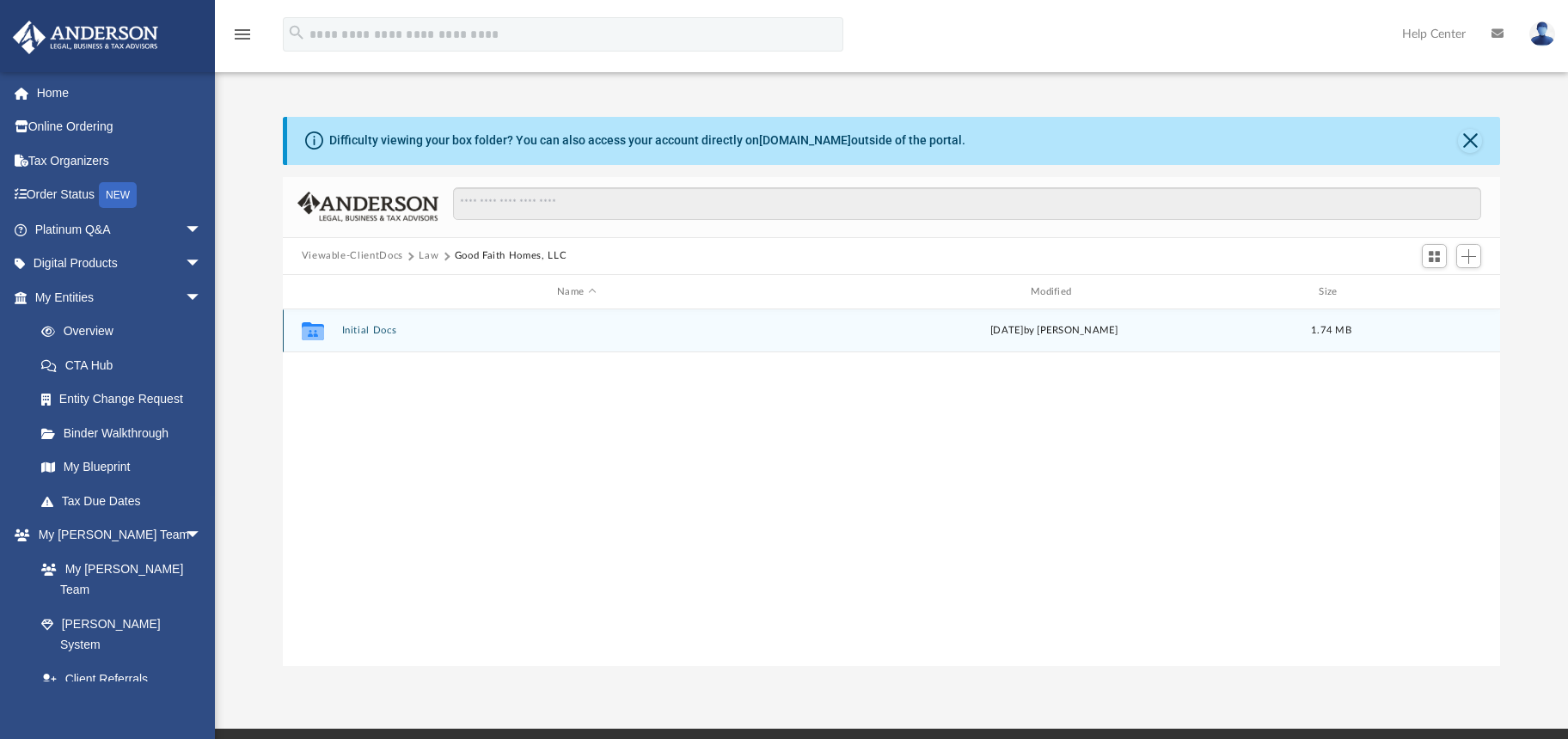
click at [385, 330] on button "Initial Docs" at bounding box center [576, 331] width 471 height 11
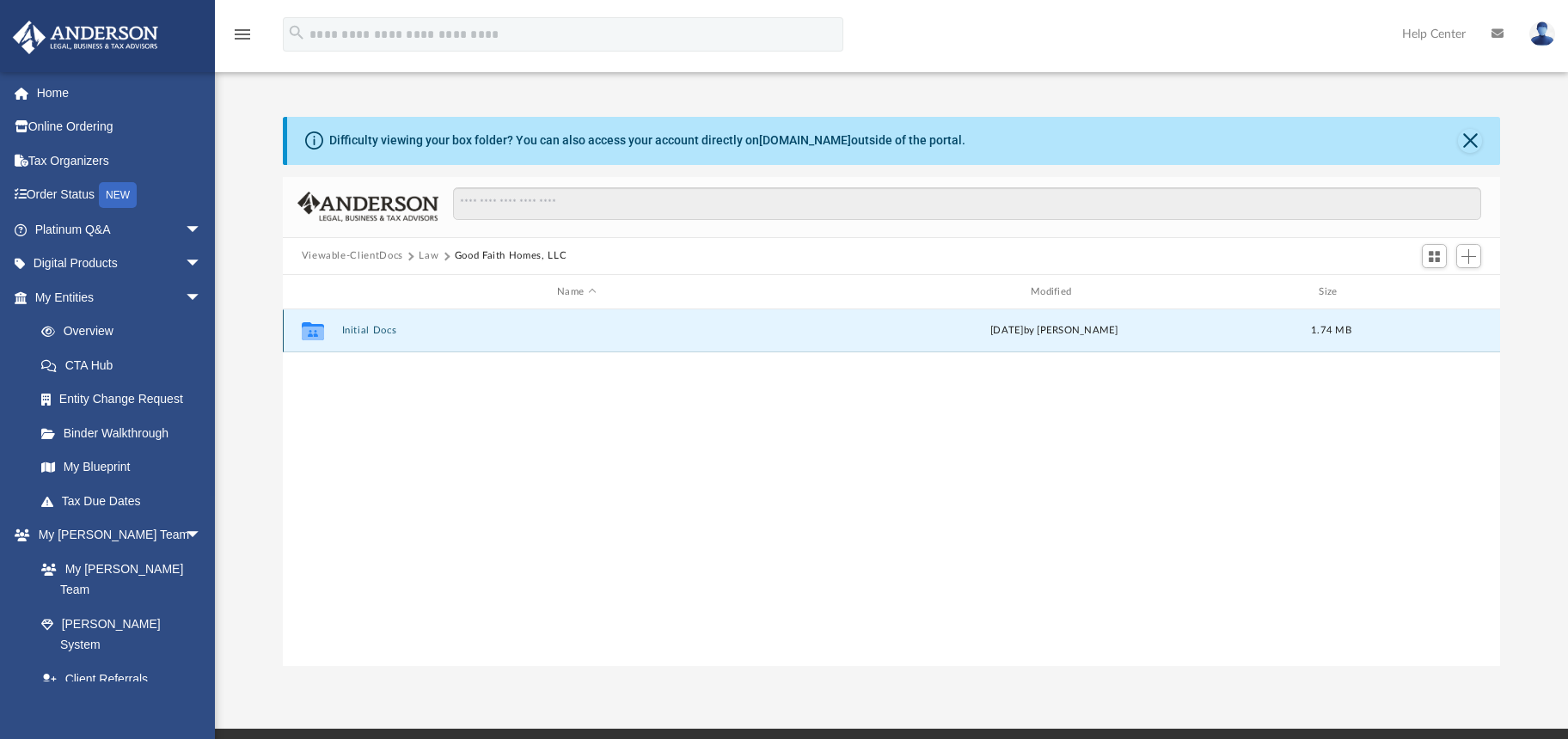
click at [385, 330] on button "Initial Docs" at bounding box center [576, 331] width 471 height 11
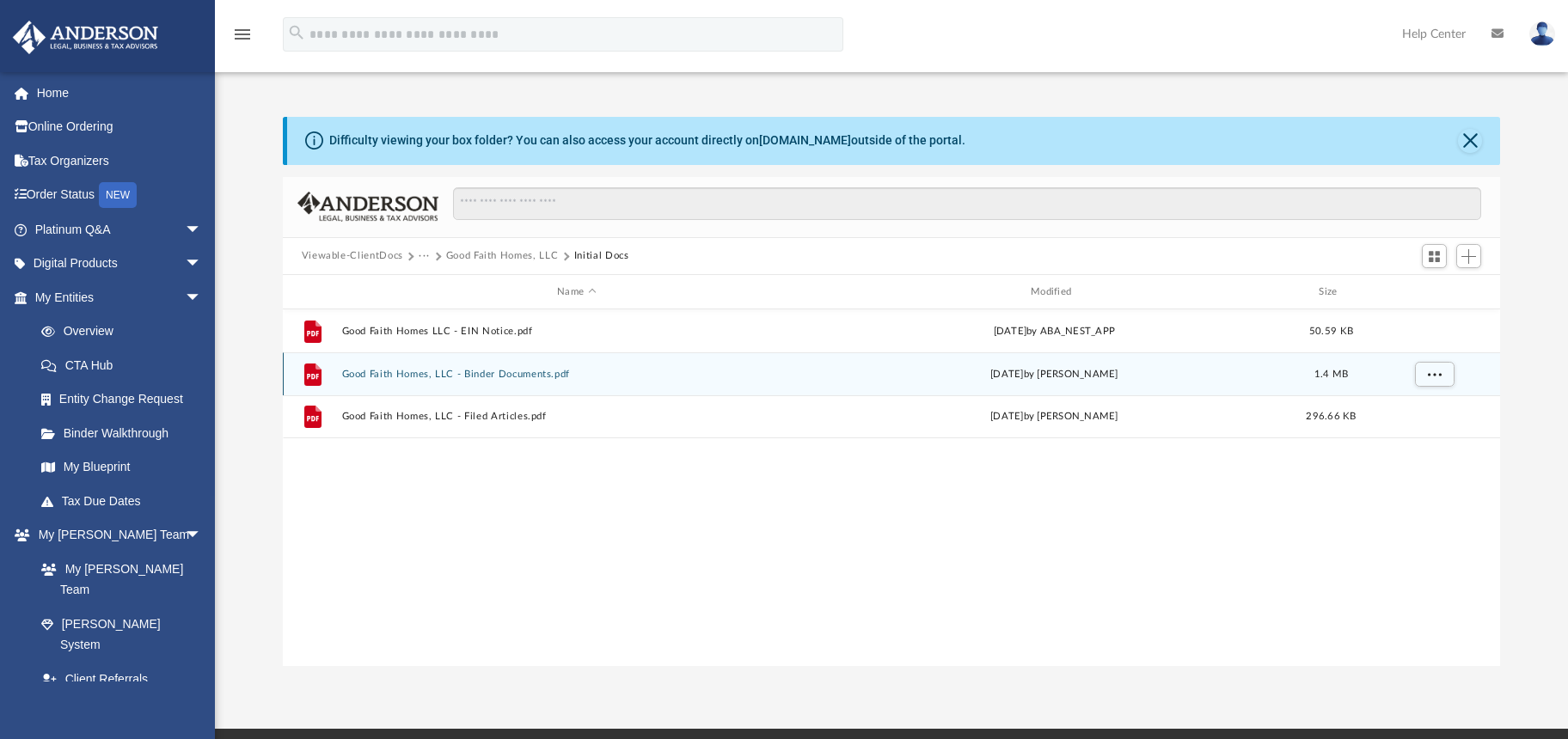
click at [533, 374] on button "Good Faith Homes, LLC - Binder Documents.pdf" at bounding box center [576, 374] width 471 height 11
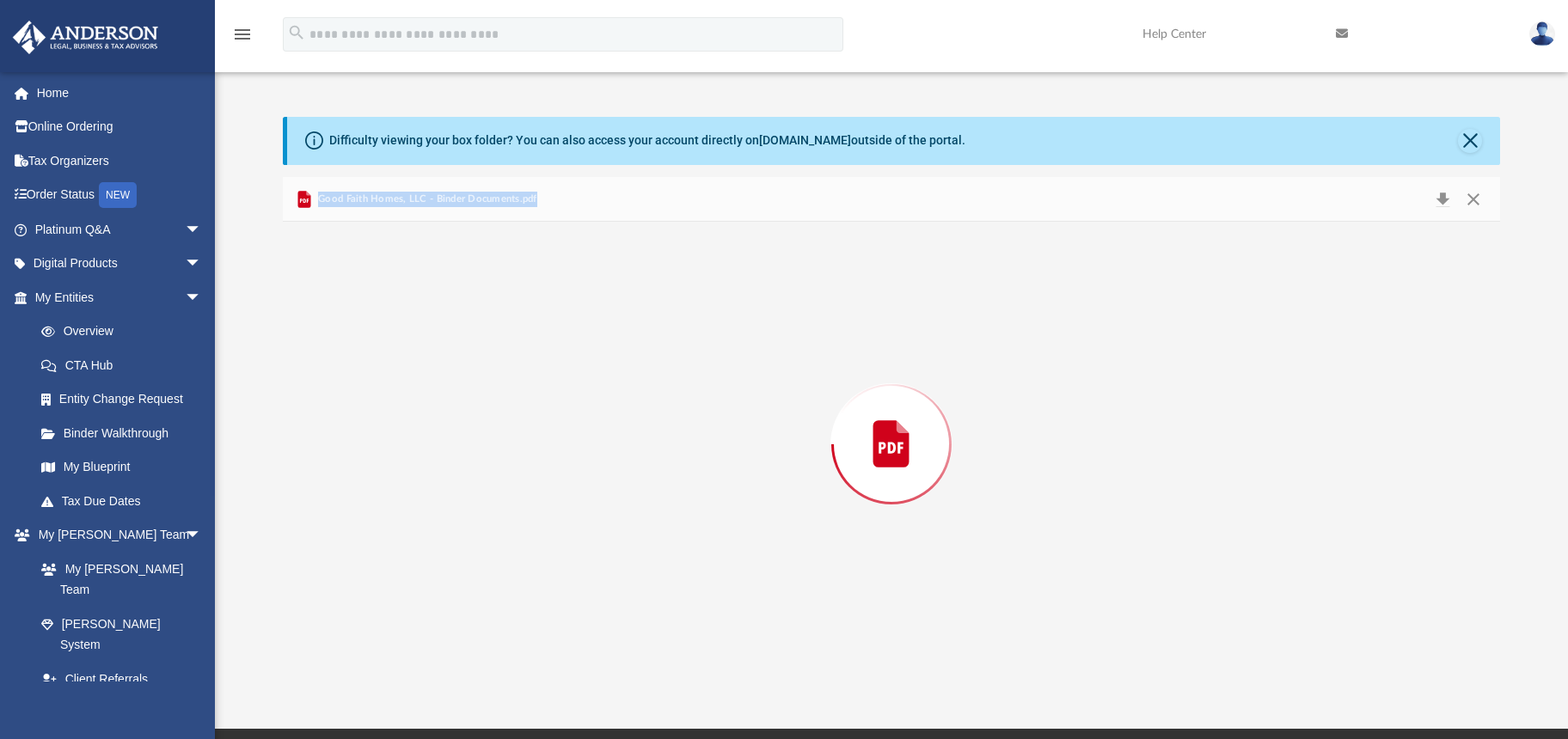
click at [533, 374] on div "Preview" at bounding box center [892, 443] width 1218 height 444
